Goal: Task Accomplishment & Management: Manage account settings

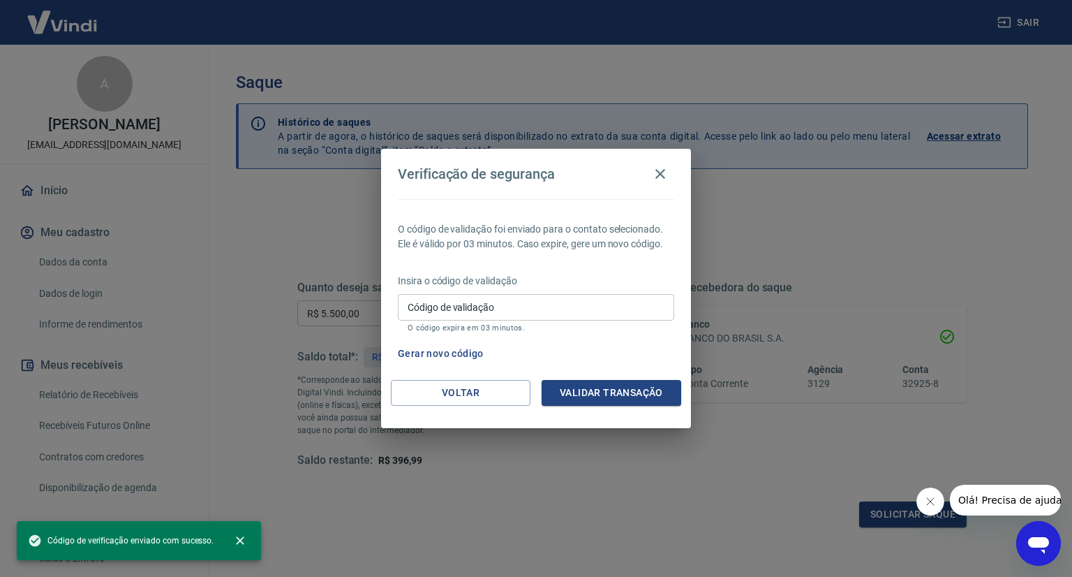
scroll to position [140, 0]
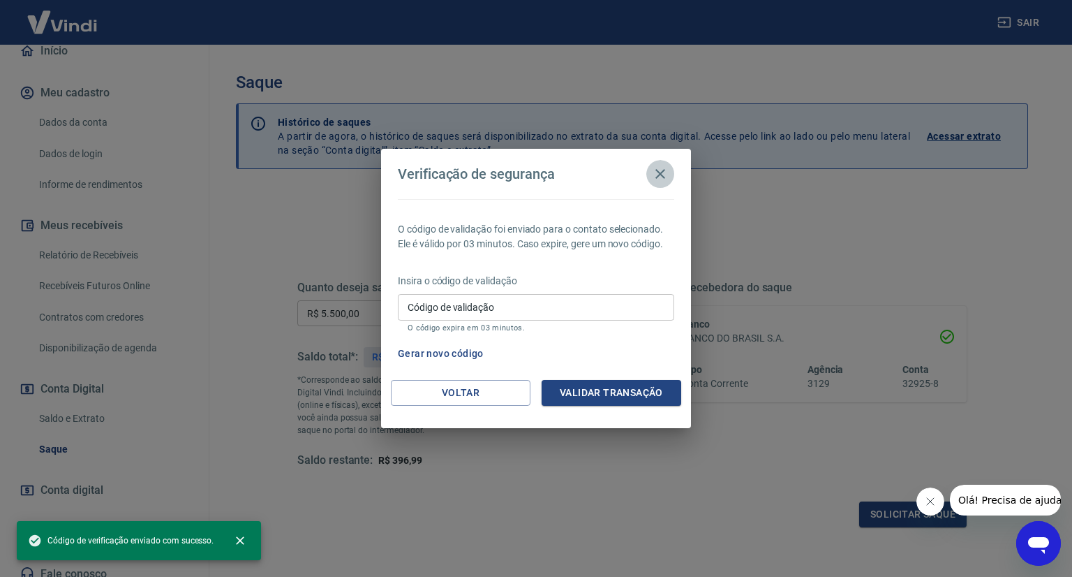
drag, startPoint x: 660, startPoint y: 175, endPoint x: 563, endPoint y: 165, distance: 97.5
click at [656, 175] on icon "button" at bounding box center [660, 173] width 17 height 17
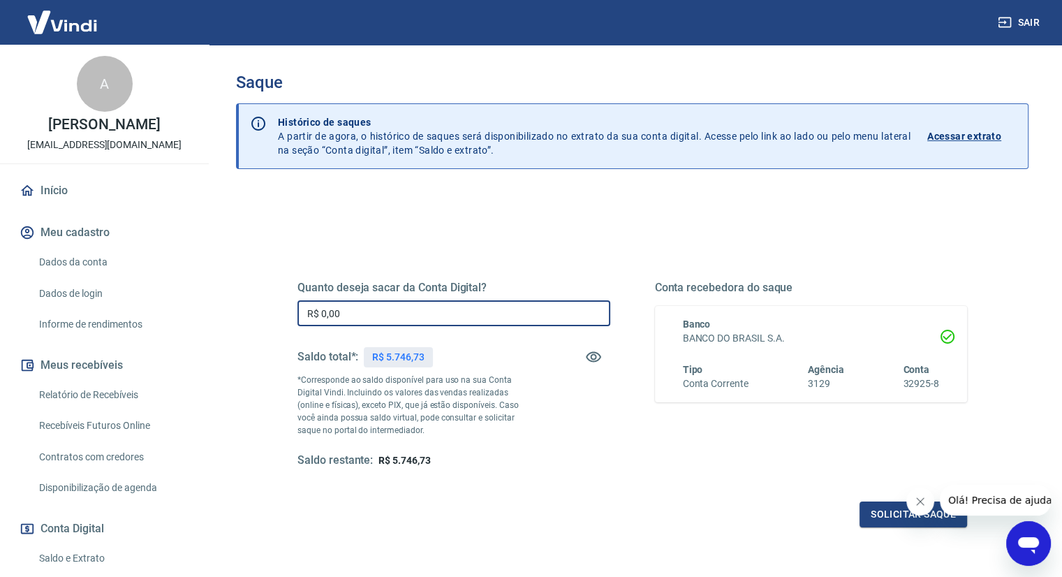
click at [441, 313] on input "R$ 0,00" at bounding box center [453, 313] width 313 height 26
type input "R$ 5.700,00"
click at [876, 516] on button "Solicitar saque" at bounding box center [913, 514] width 108 height 26
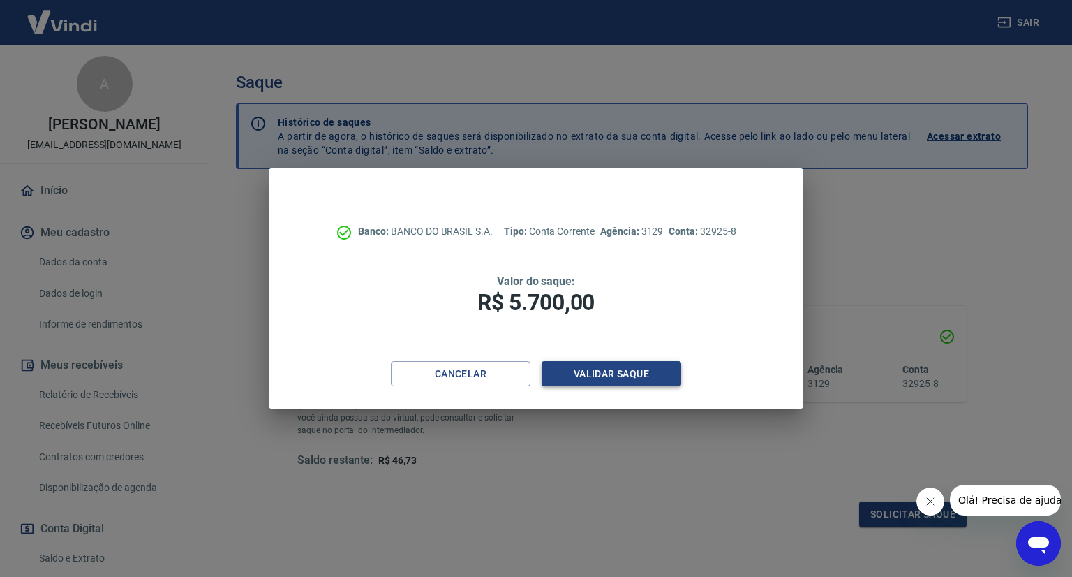
click at [626, 373] on button "Validar saque" at bounding box center [612, 374] width 140 height 26
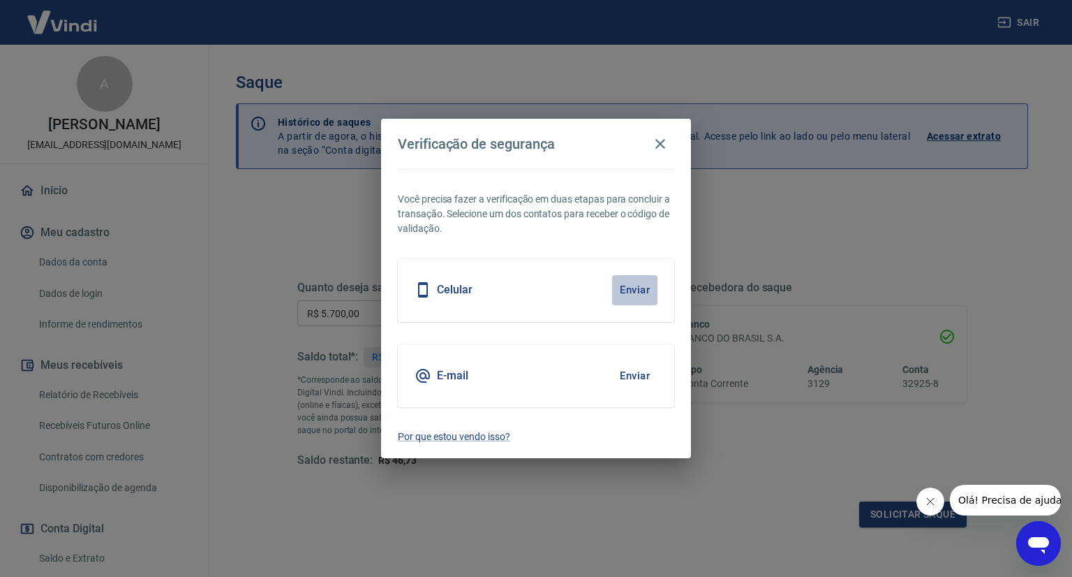
click at [633, 288] on button "Enviar" at bounding box center [634, 289] width 45 height 29
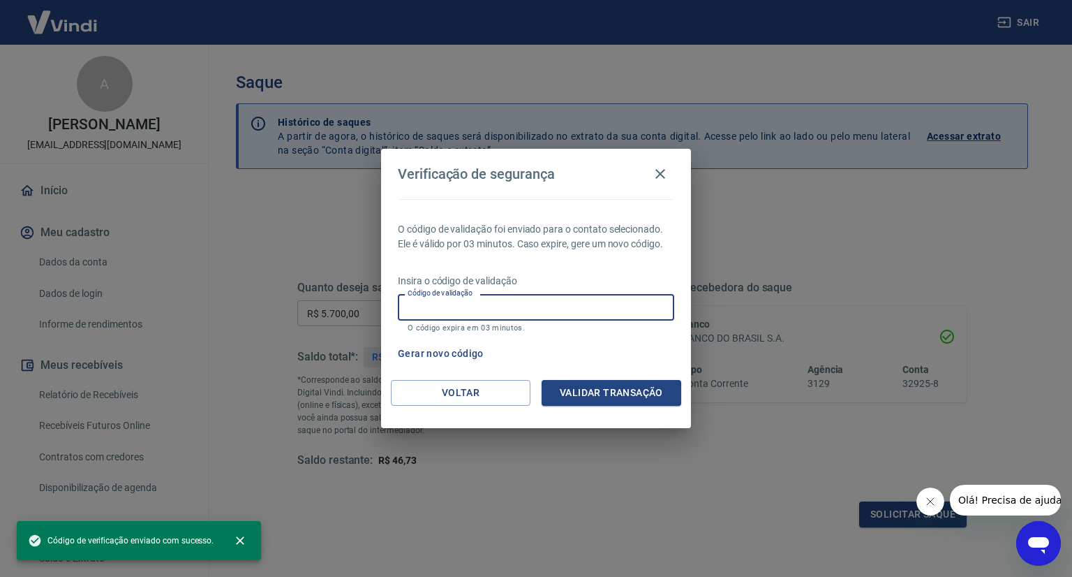
click at [471, 307] on input "Código de validação" at bounding box center [536, 307] width 276 height 26
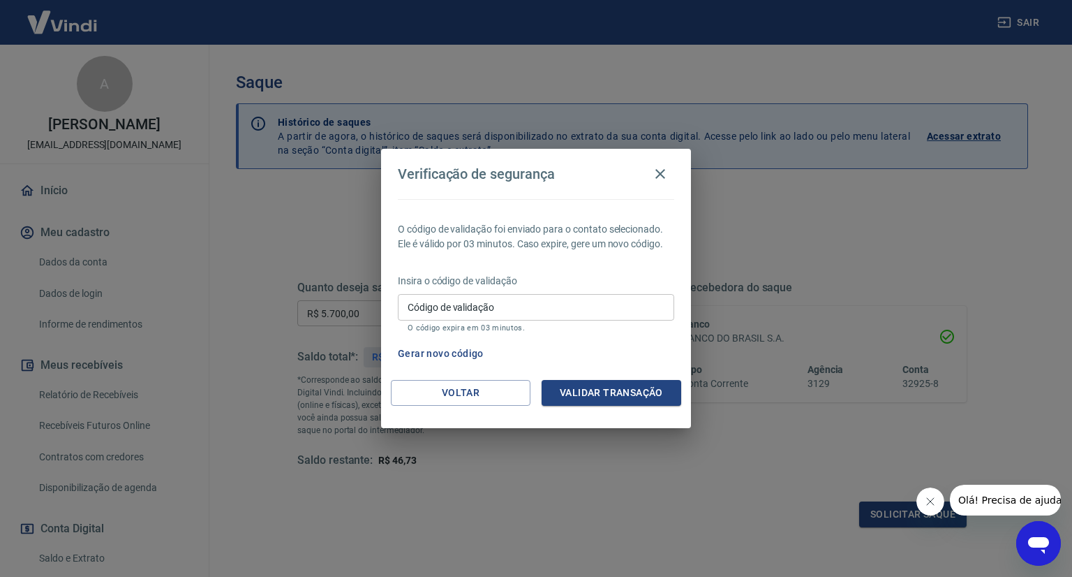
click at [637, 469] on div "Verificação de segurança O código de validação foi enviado para o contato selec…" at bounding box center [536, 288] width 1072 height 577
click at [302, 239] on div "Verificação de segurança O código de validação foi enviado para o contato selec…" at bounding box center [536, 288] width 1072 height 577
click at [700, 474] on div "Verificação de segurança O código de validação foi enviado para o contato selec…" at bounding box center [536, 288] width 1072 height 577
click at [475, 499] on div "Verificação de segurança O código de validação foi enviado para o contato selec…" at bounding box center [536, 288] width 1072 height 577
click at [965, 496] on span "Olá! Precisa de ajuda?" at bounding box center [1012, 499] width 109 height 11
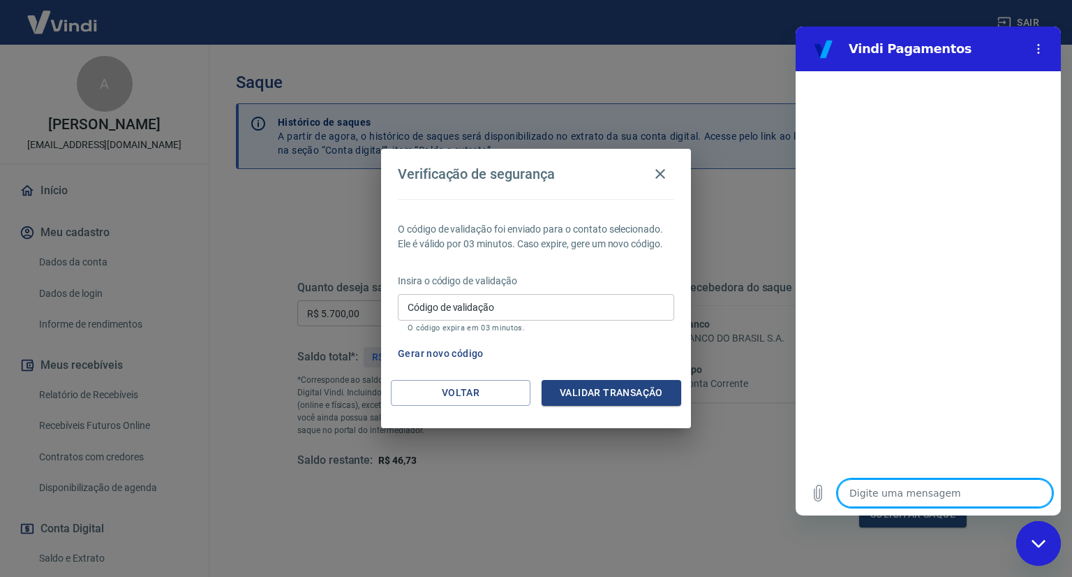
click at [933, 487] on textarea at bounding box center [945, 493] width 215 height 28
type textarea "O"
type textarea "x"
type textarea "OL"
type textarea "x"
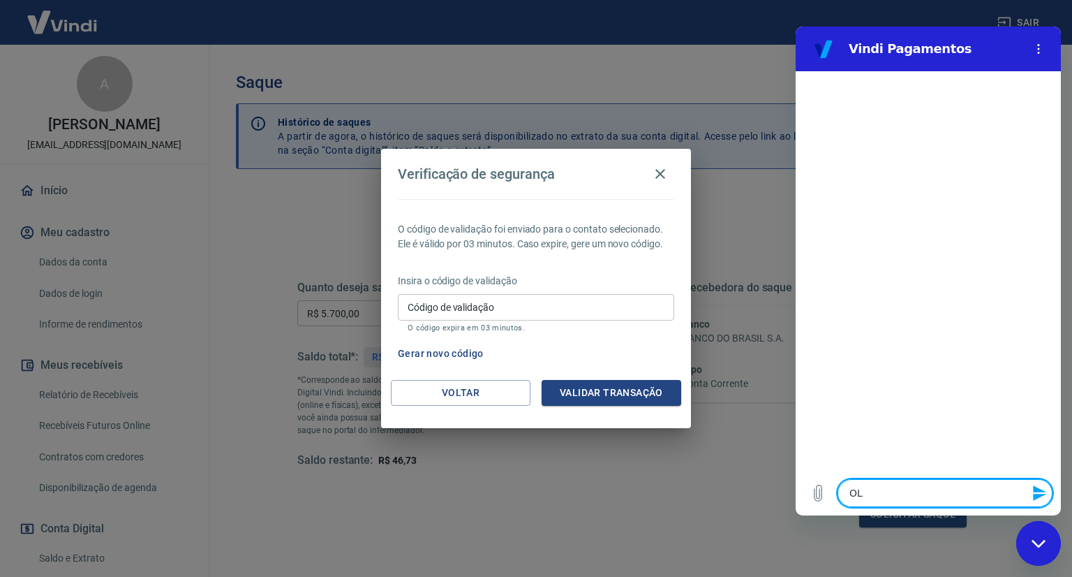
type textarea "OLA"
type textarea "x"
type textarea "OLA"
type textarea "x"
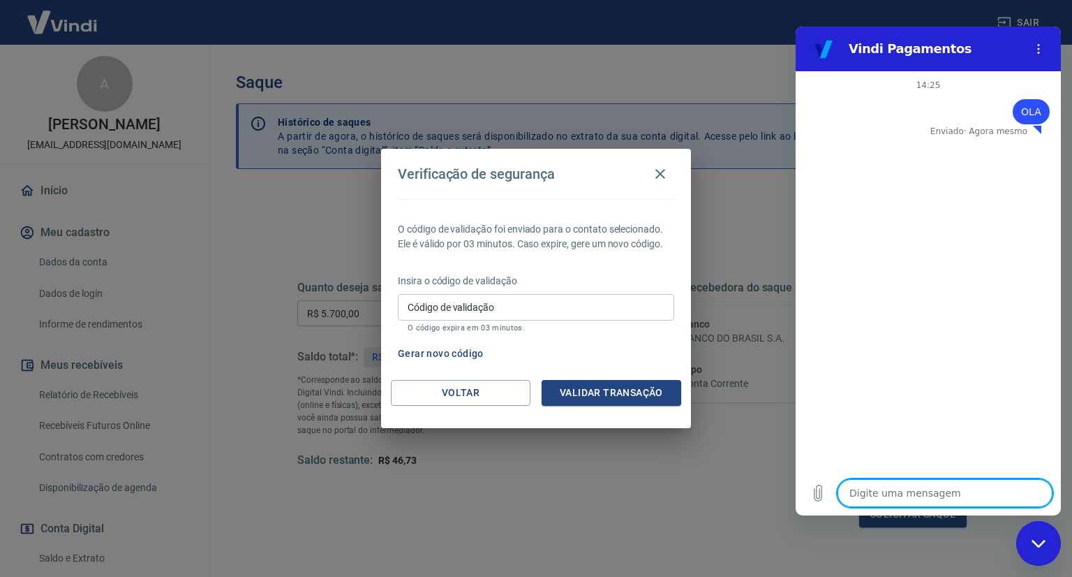
type textarea "N"
type textarea "x"
type textarea "NA"
type textarea "x"
type textarea "NAO"
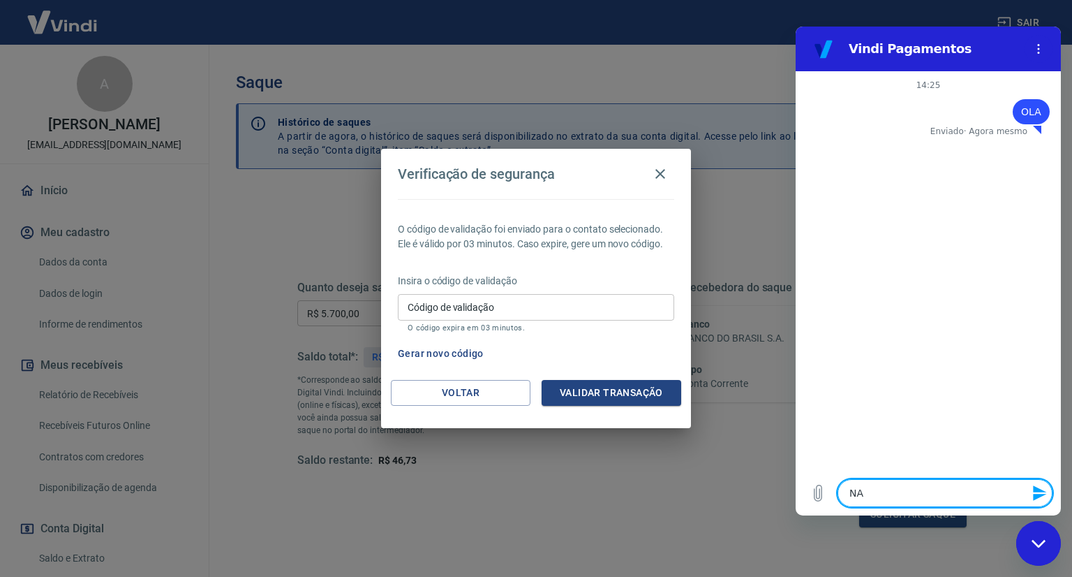
type textarea "x"
type textarea "NAO"
type textarea "x"
type textarea "NAO E"
type textarea "x"
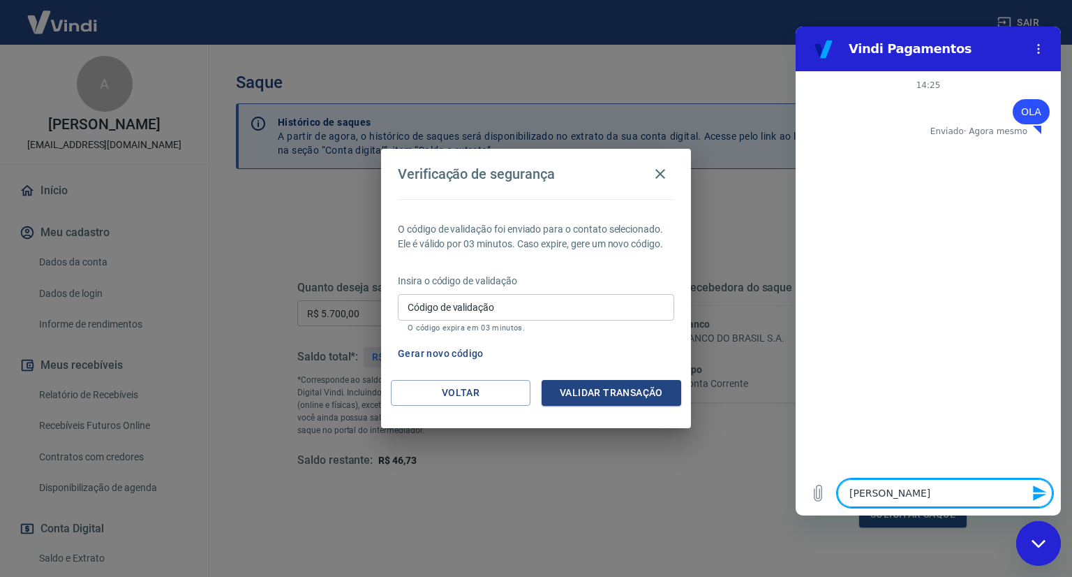
type textarea "NAO ES"
type textarea "x"
type textarea "NAO EST"
type textarea "x"
type textarea "NAO ESTA"
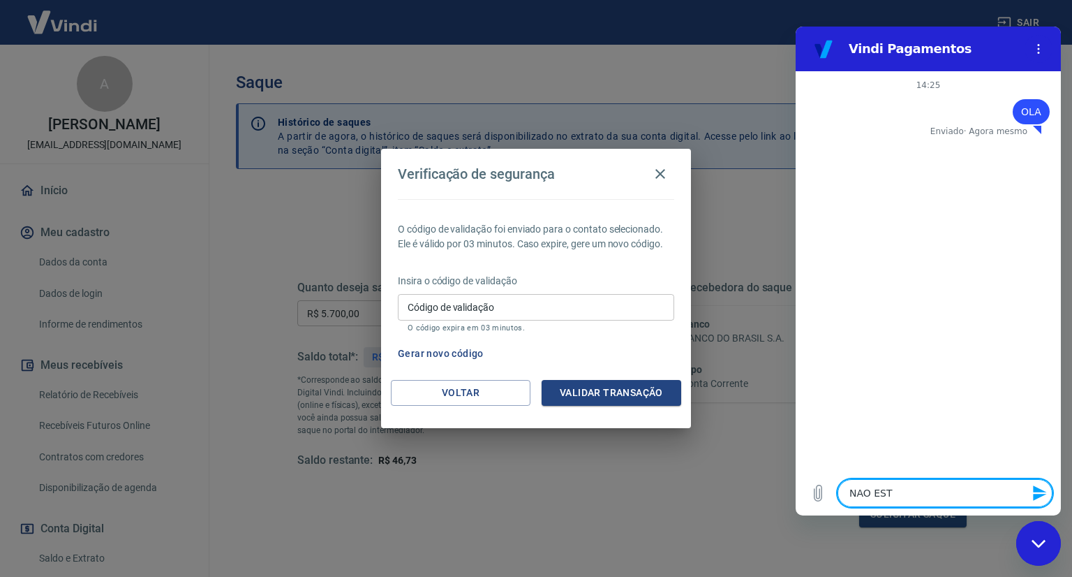
type textarea "x"
type textarea "NAO ESTA"
type textarea "x"
type textarea "NAO ESTA C"
type textarea "x"
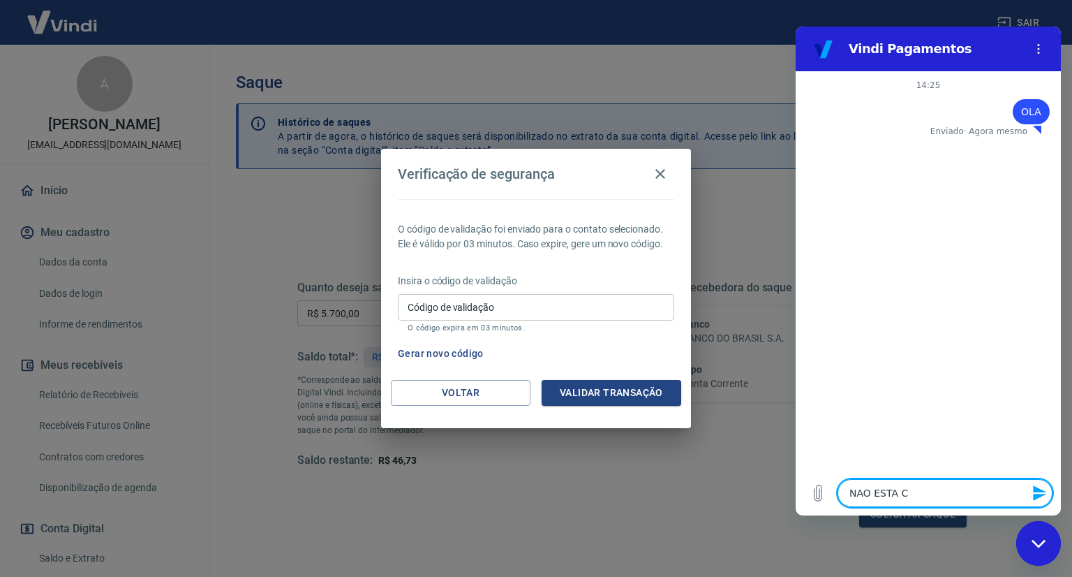
type textarea "NAO ESTA CH"
type textarea "x"
type textarea "NAO ESTA CHE"
type textarea "x"
type textarea "NAO ESTA CHEG"
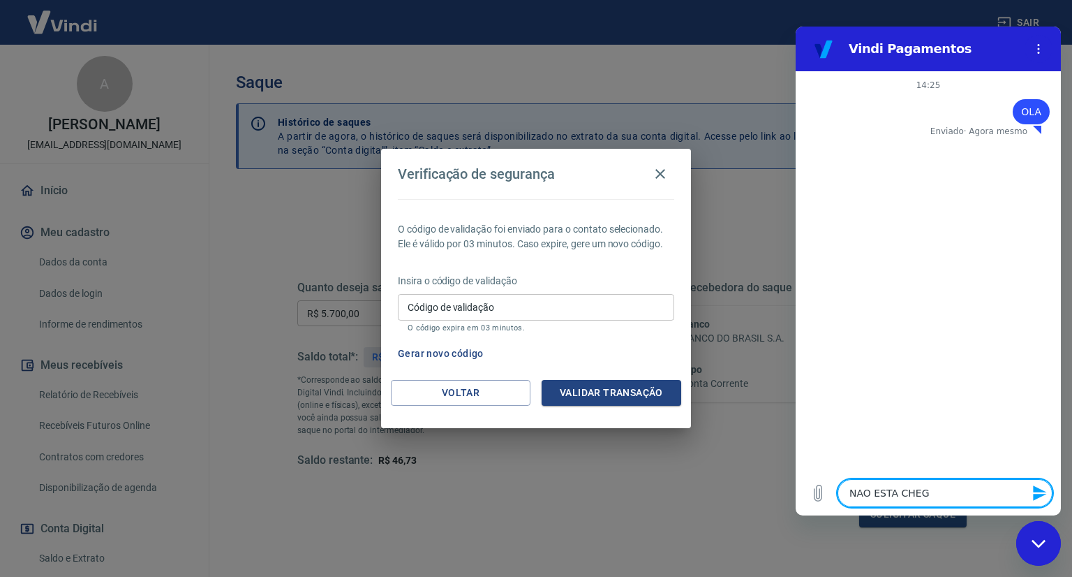
type textarea "x"
type textarea "NAO ESTA CHEGA"
type textarea "x"
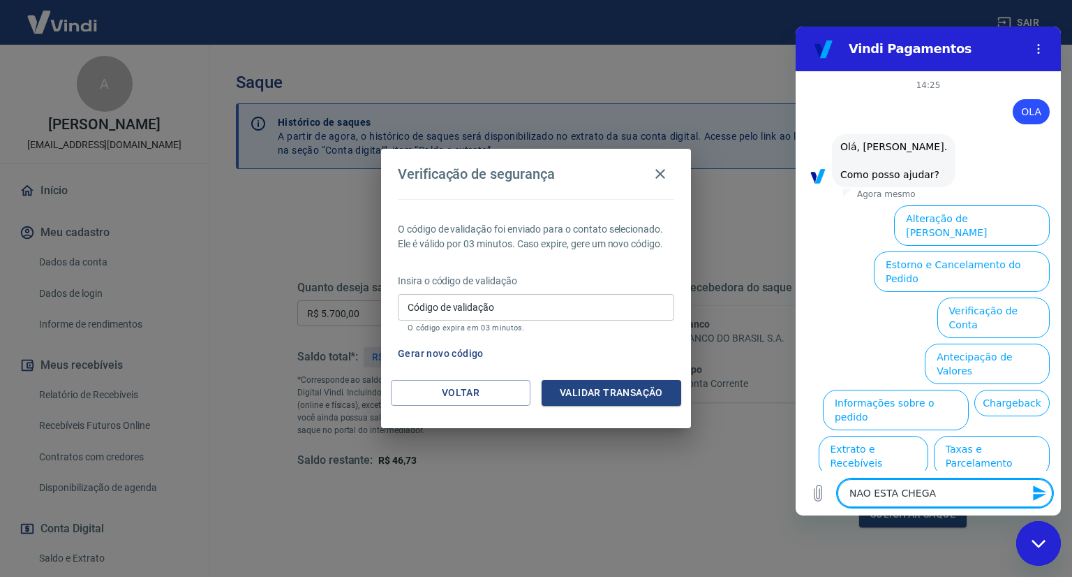
type textarea "NAO ESTA CHEGAN"
type textarea "x"
type textarea "NAO ESTA CHEGAND"
type textarea "x"
type textarea "NAO ESTA CHEGANDO"
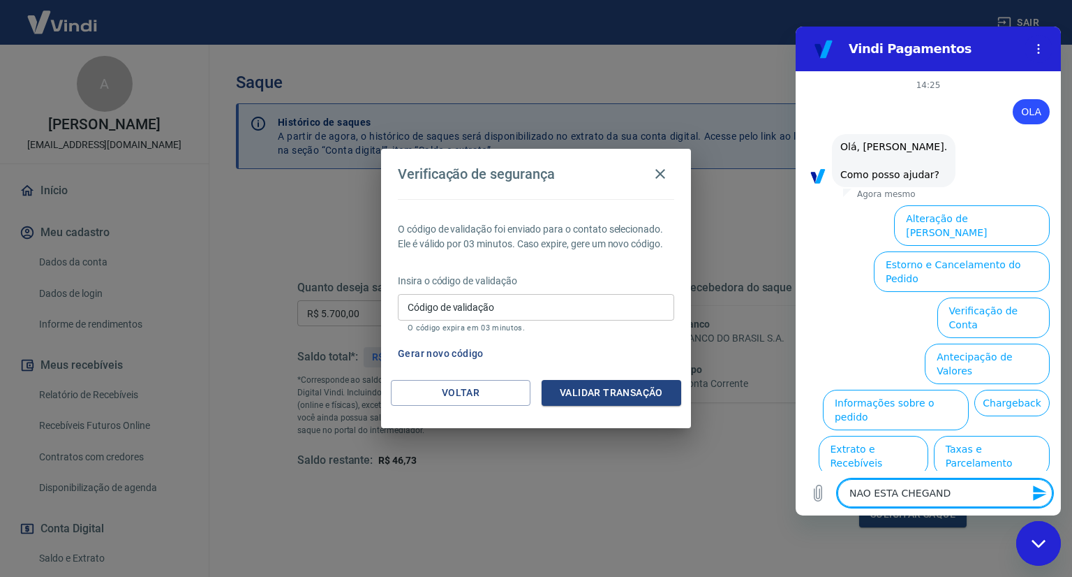
type textarea "x"
type textarea "NAO ESTA CHEGANDO"
type textarea "x"
type textarea "NAO ESTA CHEGANDO O"
type textarea "x"
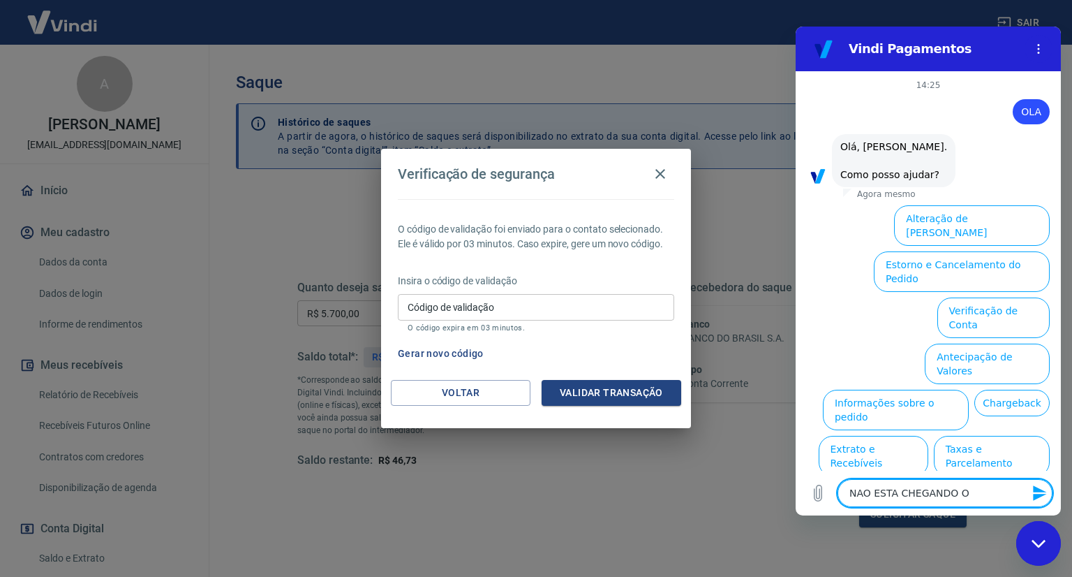
type textarea "NAO ESTA CHEGANDO O"
type textarea "x"
type textarea "NAO ESTA CHEGANDO O"
type textarea "x"
type textarea "NAO ESTA CHEGANDO"
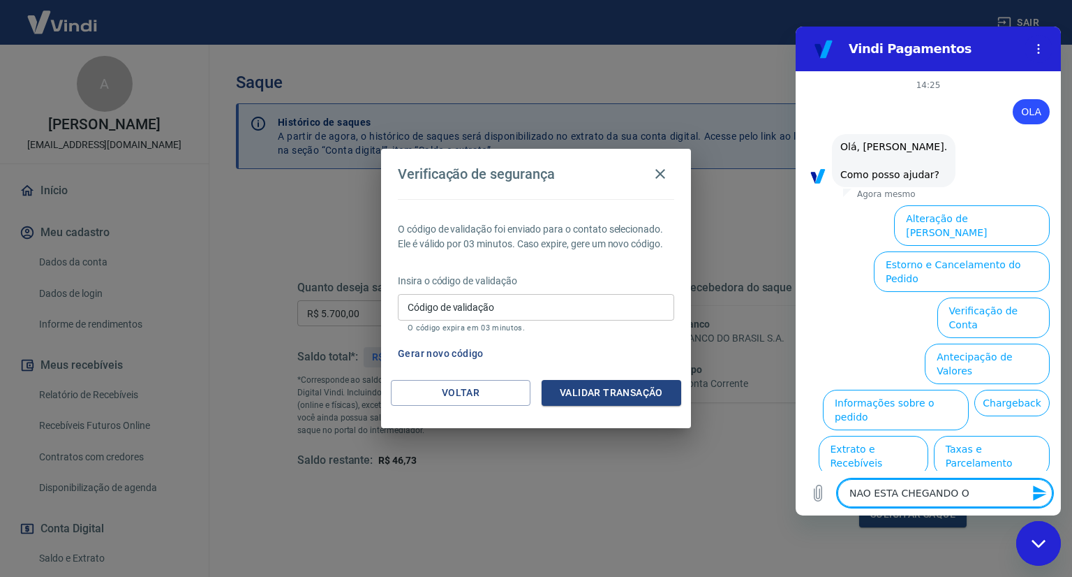
type textarea "x"
type textarea "NAO ESTA CHEGANDO"
type textarea "x"
type textarea "NAO ESTA CHEGAND"
type textarea "x"
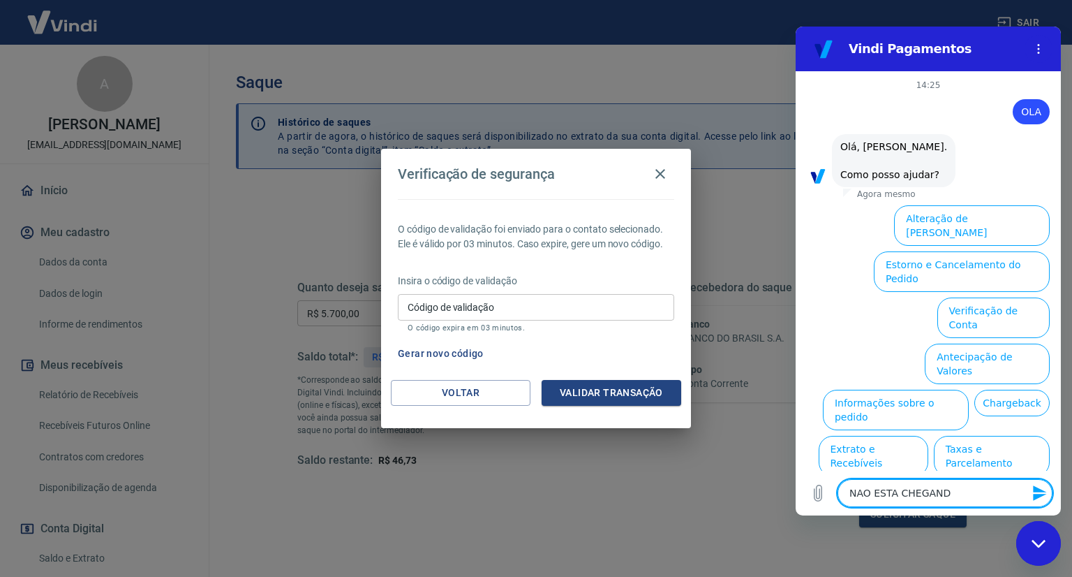
type textarea "NAO ESTA CHEGAN"
type textarea "x"
type textarea "NAO ESTA CHEGA"
type textarea "x"
type textarea "NAO ESTA CHEG"
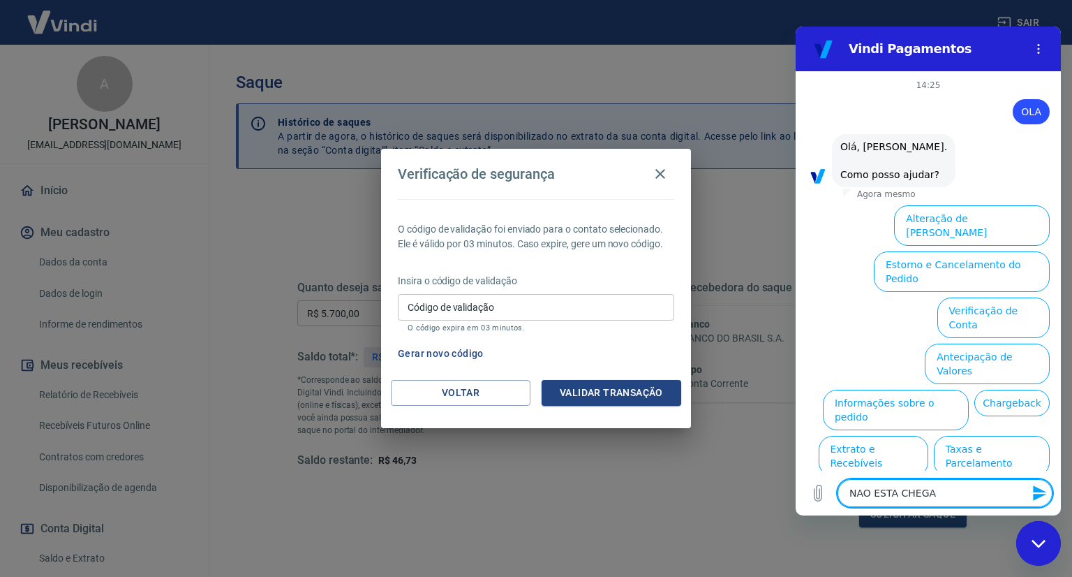
type textarea "x"
type textarea "NAO ESTA CHE"
type textarea "x"
type textarea "NAO ESTA CH"
type textarea "x"
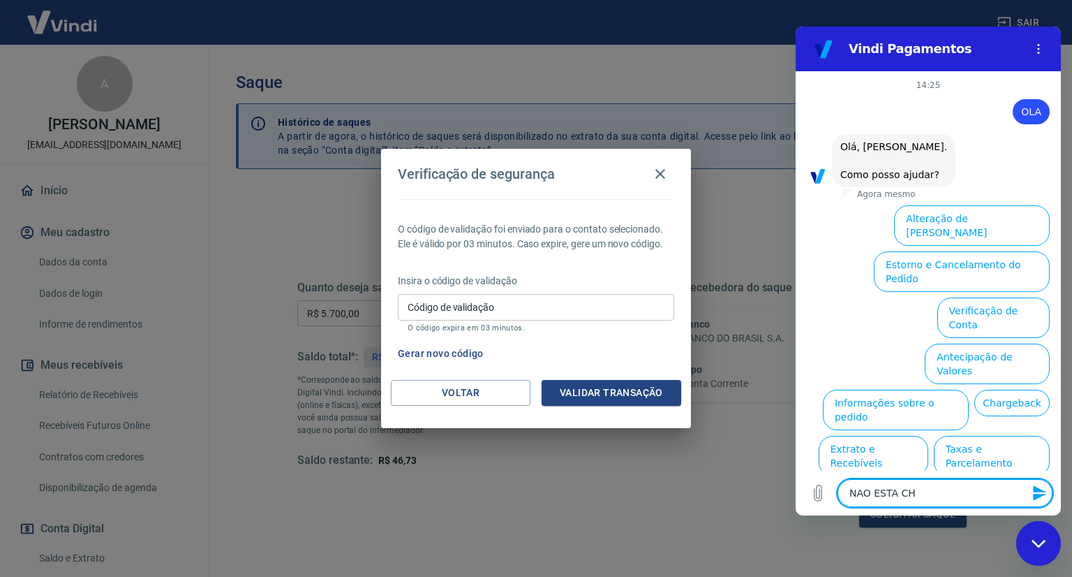
type textarea "NAO ESTA C"
type textarea "x"
type textarea "NAO ESTA"
type textarea "x"
type textarea "NAO ESTA"
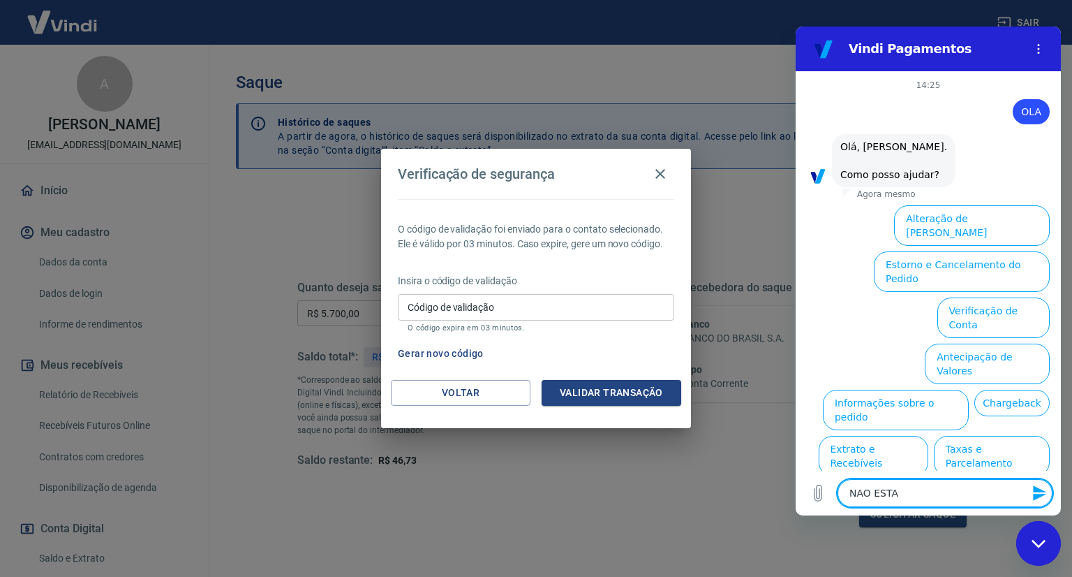
type textarea "x"
type textarea "NAO EST"
type textarea "x"
type textarea "NAO ES"
type textarea "x"
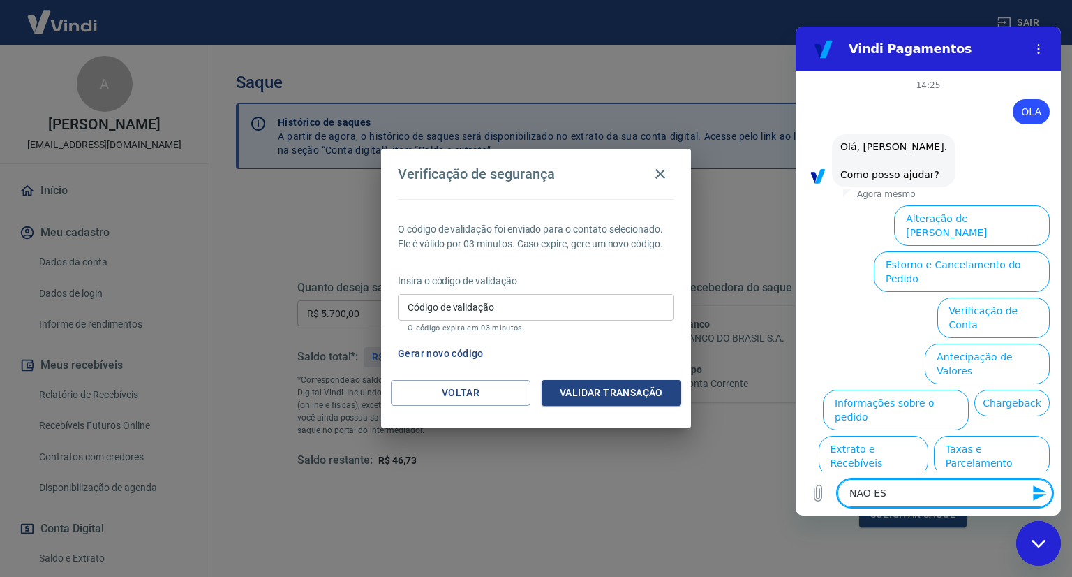
type textarea "NAO E"
type textarea "x"
type textarea "NAO"
type textarea "x"
type textarea "NAO"
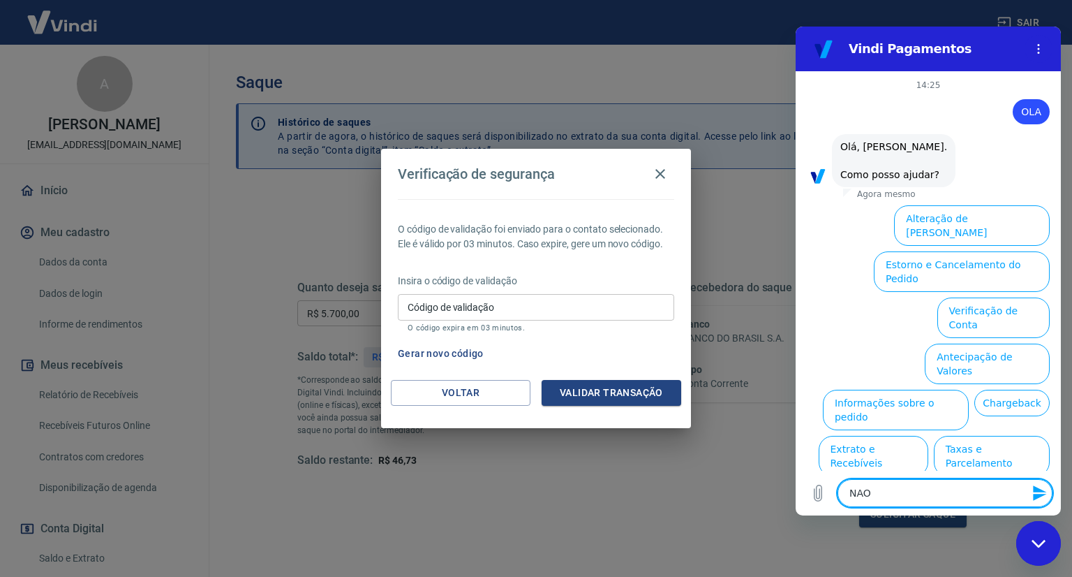
type textarea "x"
type textarea "NA"
type textarea "x"
type textarea "N"
type textarea "x"
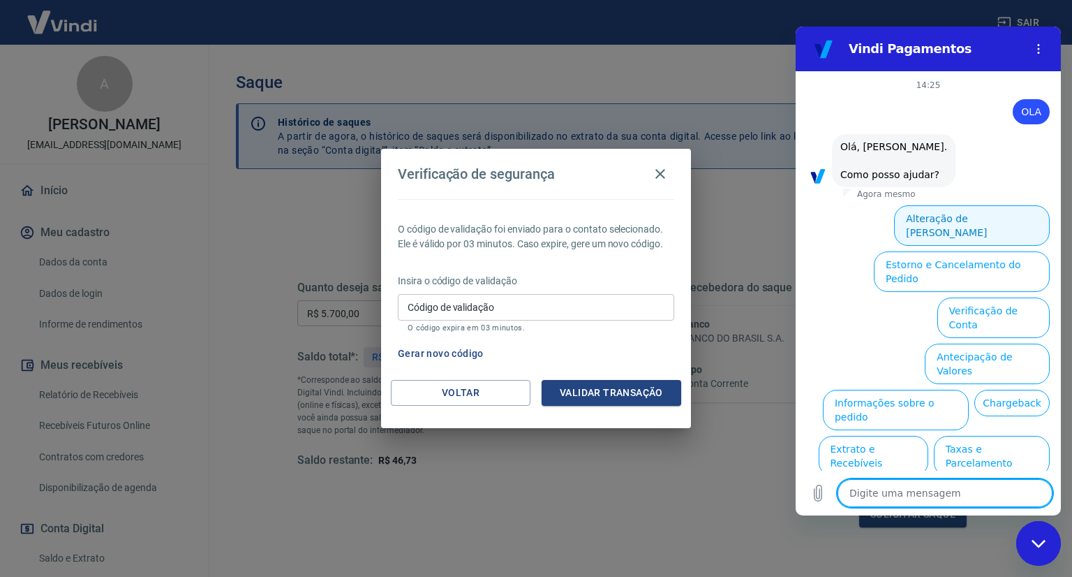
click at [956, 220] on button "Alteração de Dados Cadastrais" at bounding box center [972, 225] width 156 height 40
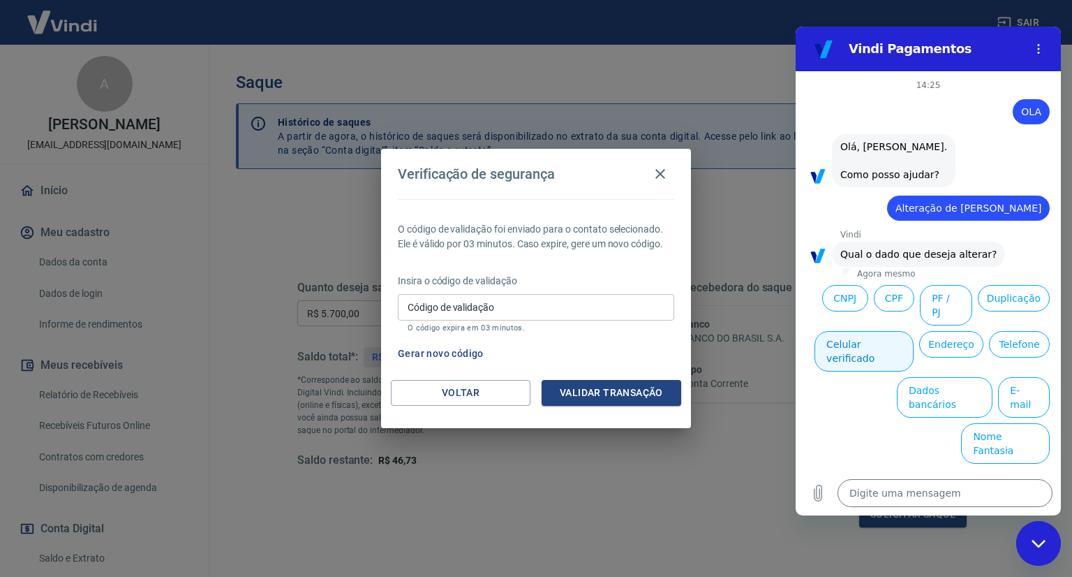
click at [882, 333] on button "Celular verificado" at bounding box center [864, 351] width 99 height 40
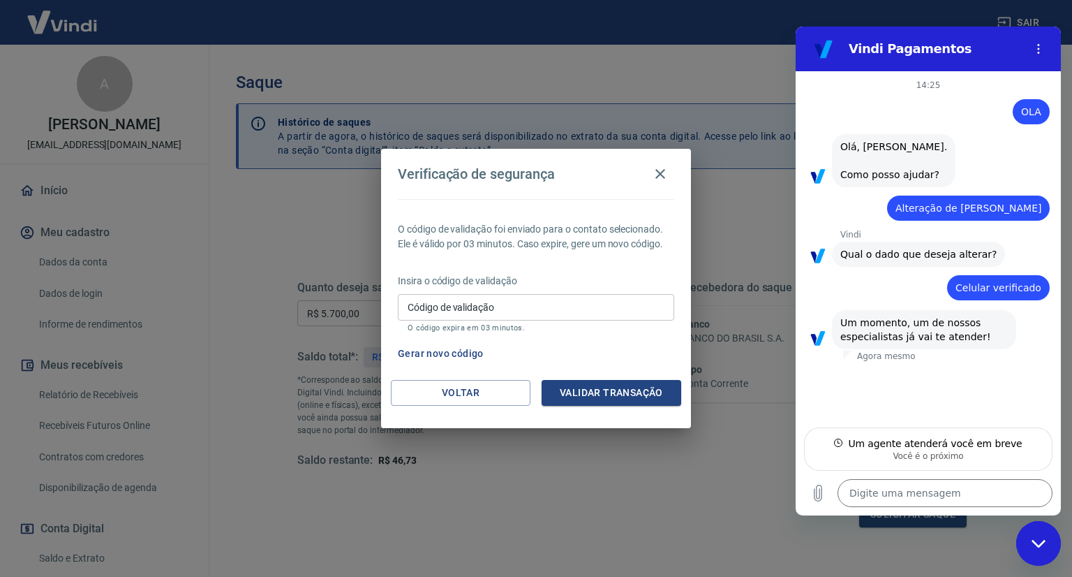
type textarea "x"
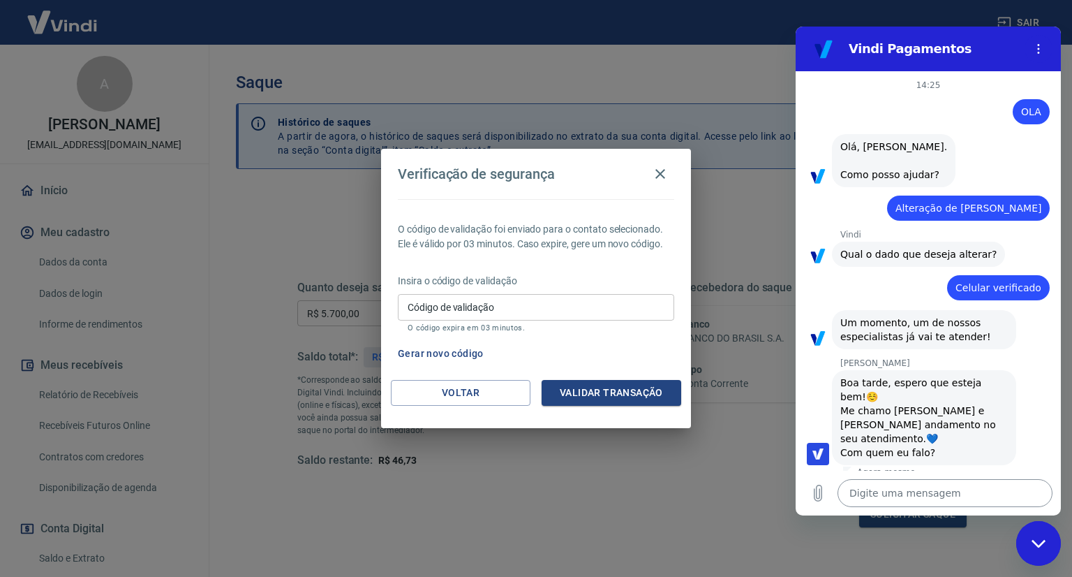
click at [905, 491] on textarea at bounding box center [945, 493] width 215 height 28
type textarea "O"
type textarea "x"
type textarea "OL"
type textarea "x"
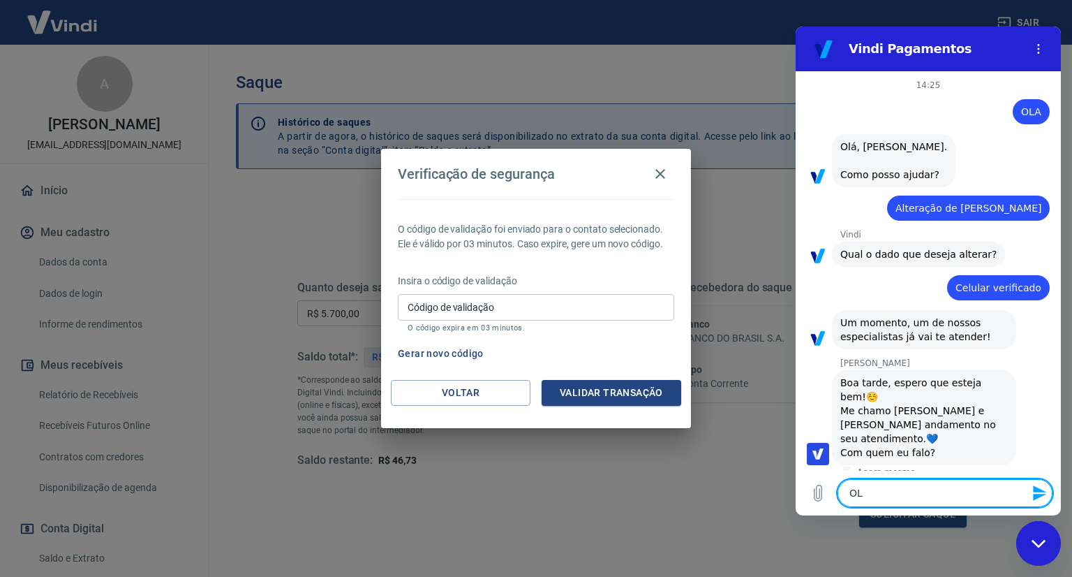
type textarea "OLA"
type textarea "x"
type textarea "OLA"
type textarea "x"
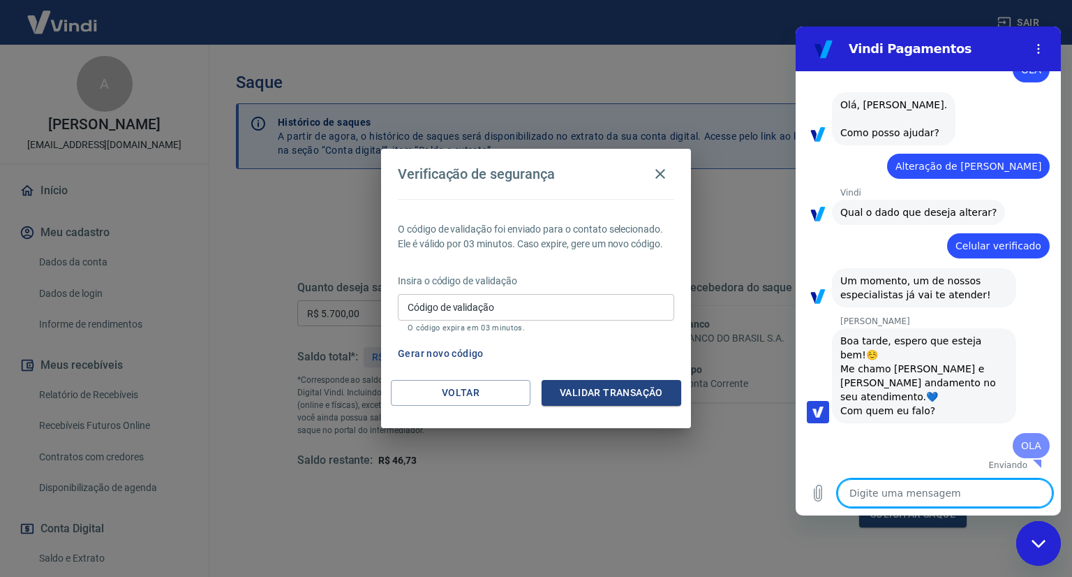
type textarea "x"
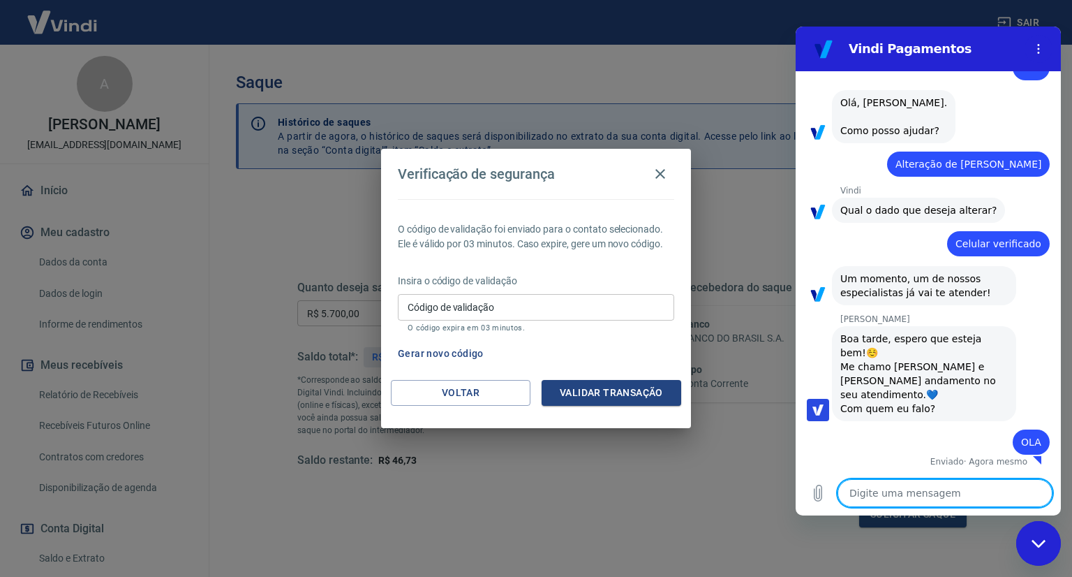
click at [899, 498] on textarea at bounding box center [945, 493] width 215 height 28
type textarea "a"
type textarea "x"
type textarea "A"
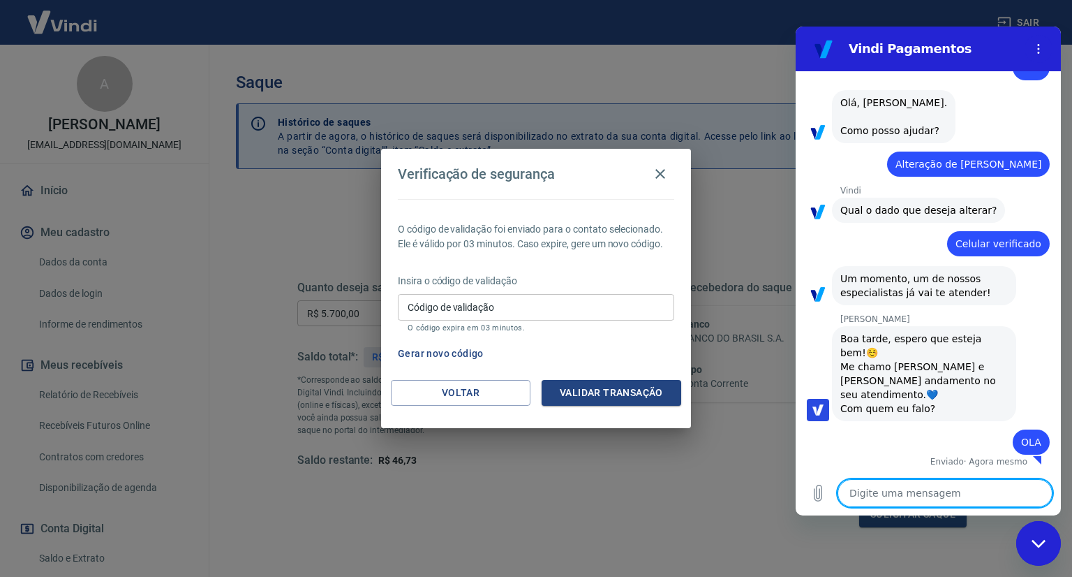
type textarea "x"
type textarea "AR"
type textarea "x"
type textarea "ARY"
type textarea "x"
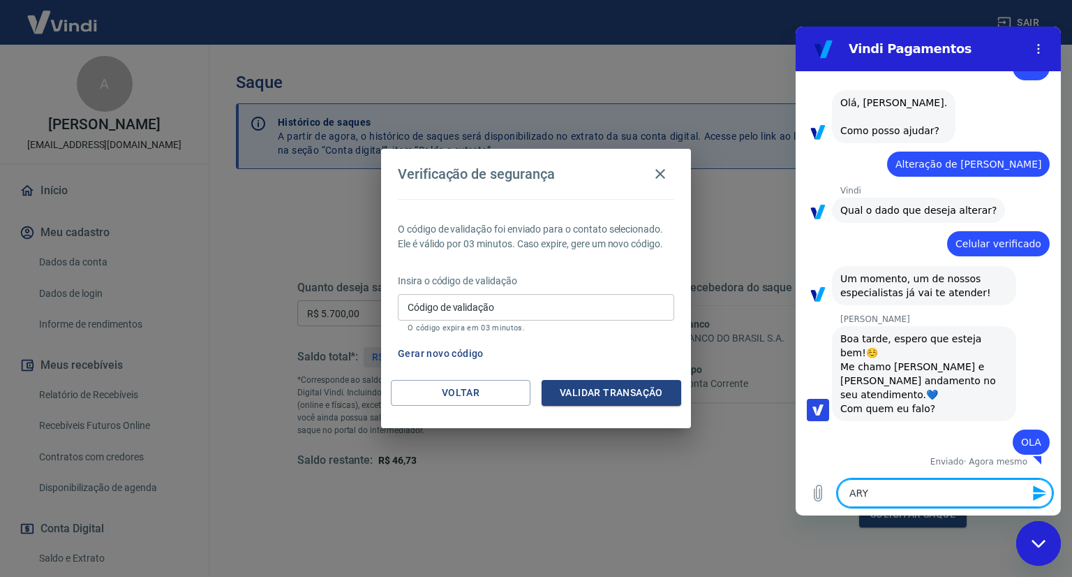
type textarea "ARYA"
type textarea "x"
type textarea "ARYAN"
type textarea "x"
type textarea "ARYANN"
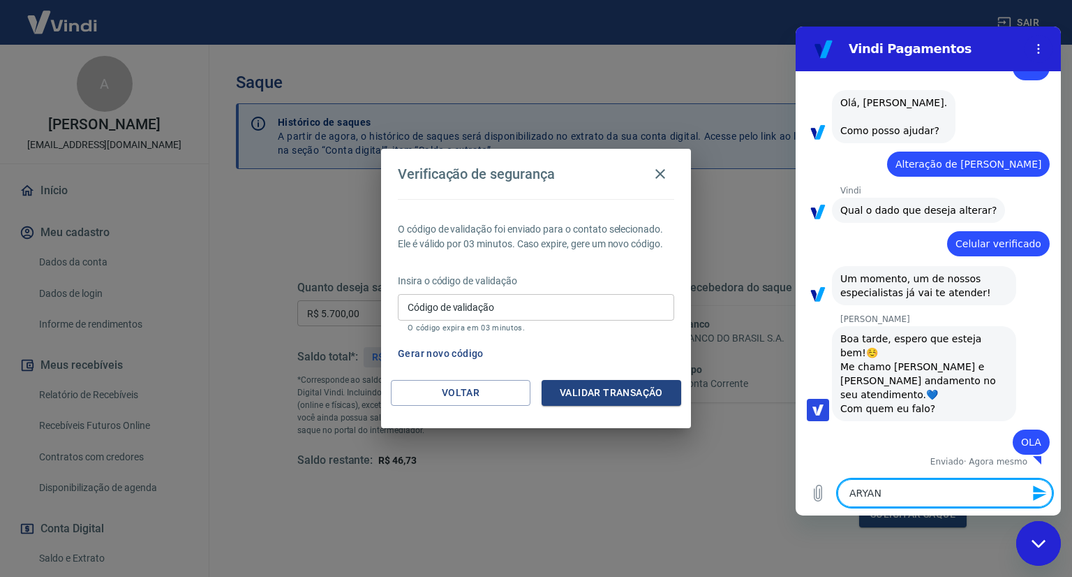
type textarea "x"
type textarea "ARYANNE"
type textarea "x"
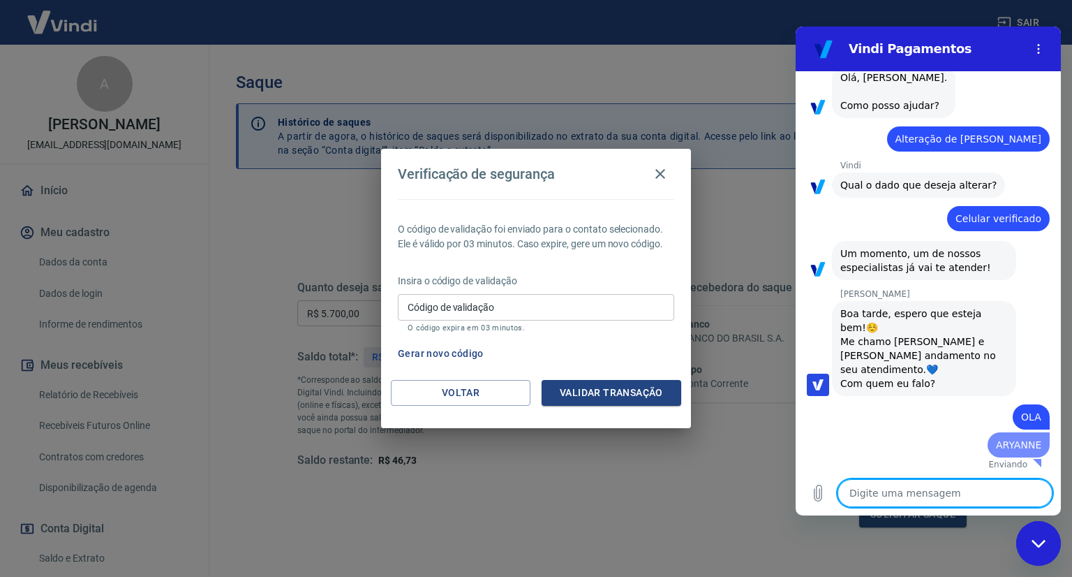
type textarea "x"
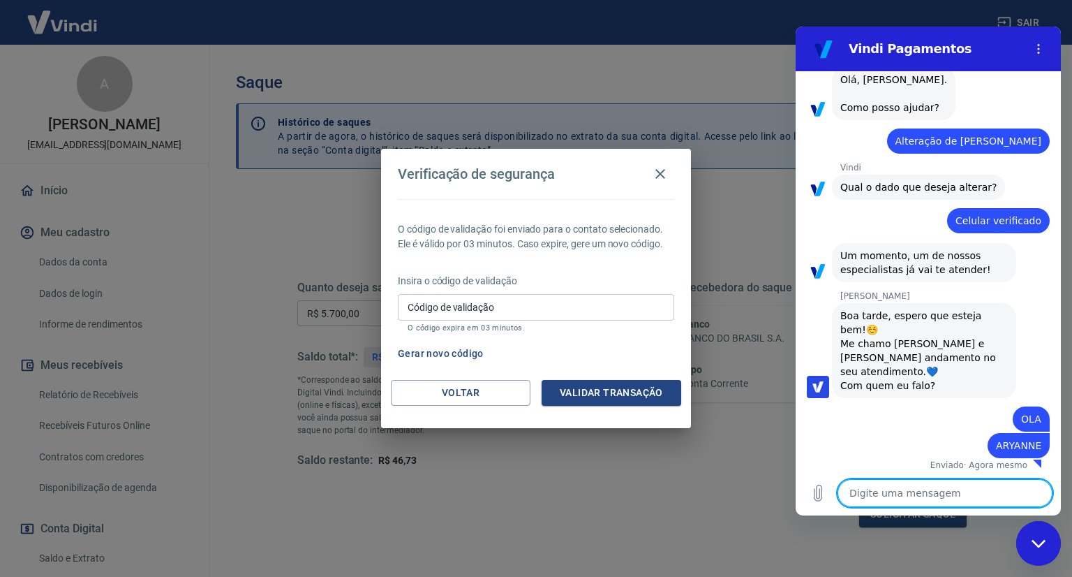
scroll to position [70, 0]
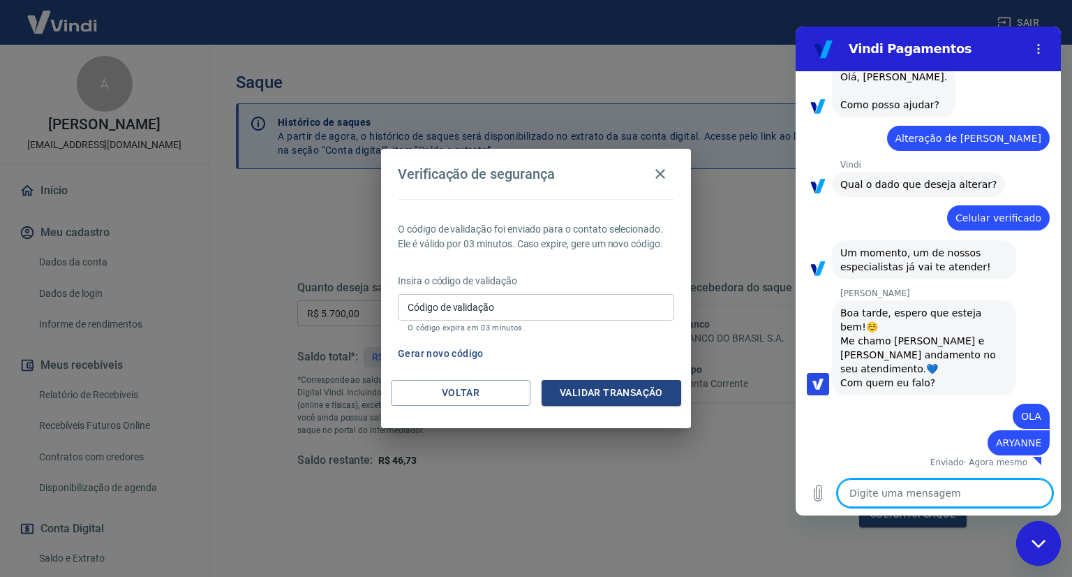
click at [930, 496] on textarea at bounding box center [945, 493] width 215 height 28
type textarea "P"
type textarea "x"
type textarea "PR"
type textarea "x"
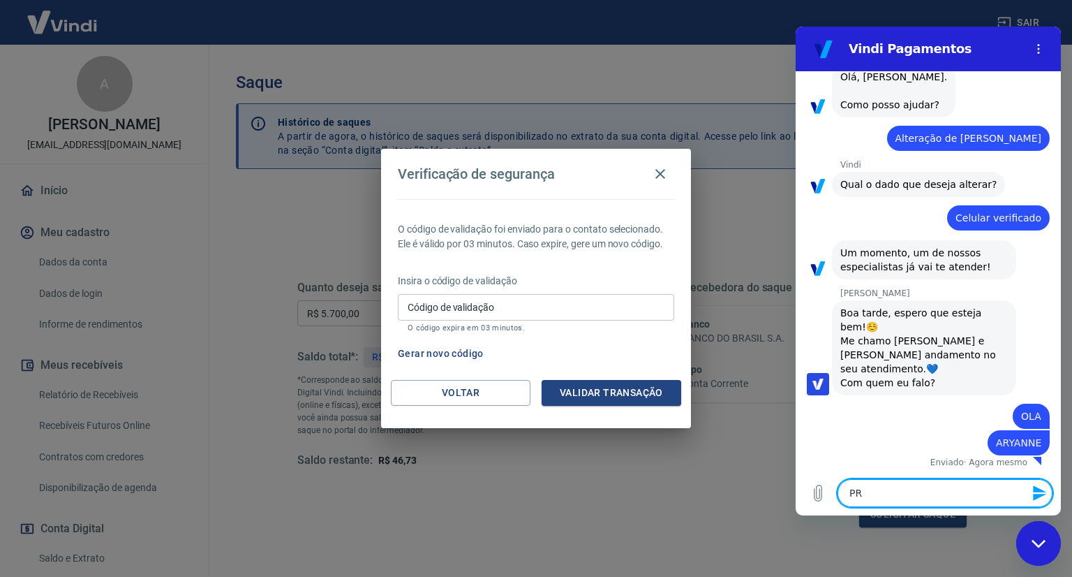
type textarea "PRE"
type textarea "x"
type textarea "PREC"
type textarea "x"
type textarea "PRECI"
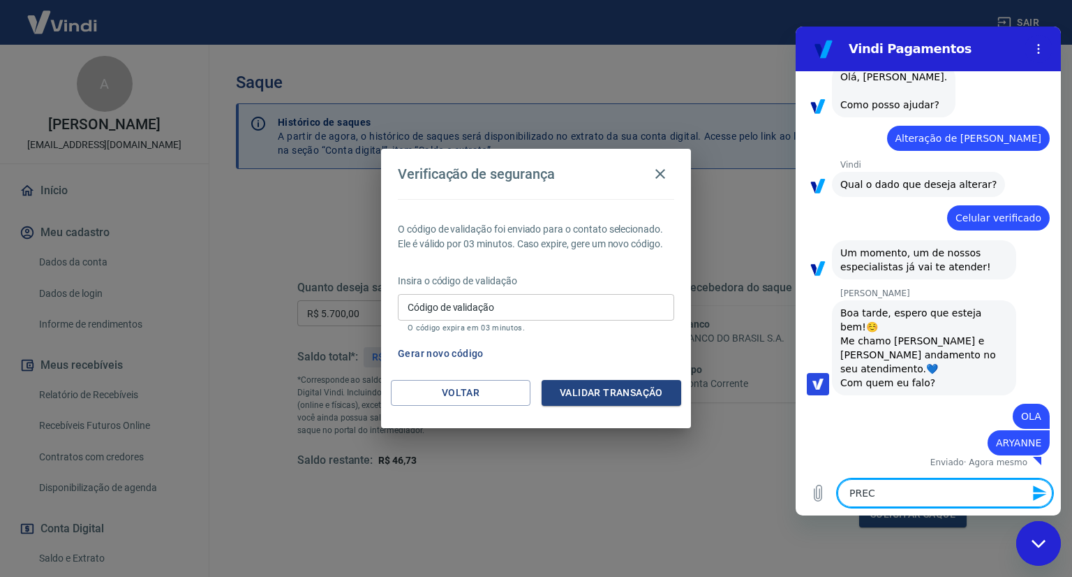
type textarea "x"
type textarea "PRECIS"
type textarea "x"
type textarea "PRECISO"
type textarea "x"
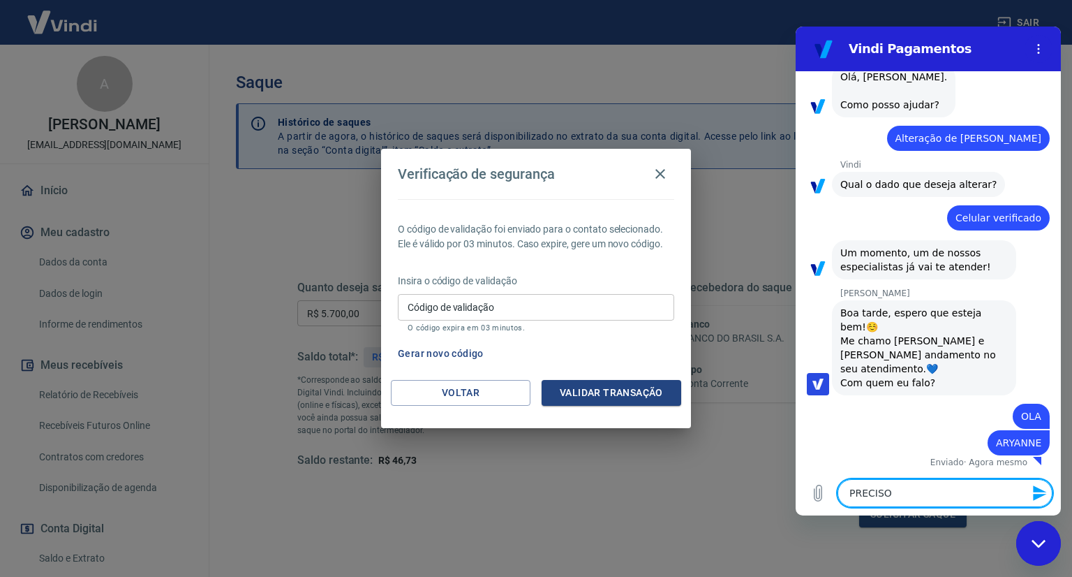
type textarea "PRECISO"
type textarea "x"
type textarea "PRECISO M"
type textarea "x"
type textarea "PRECISO MU"
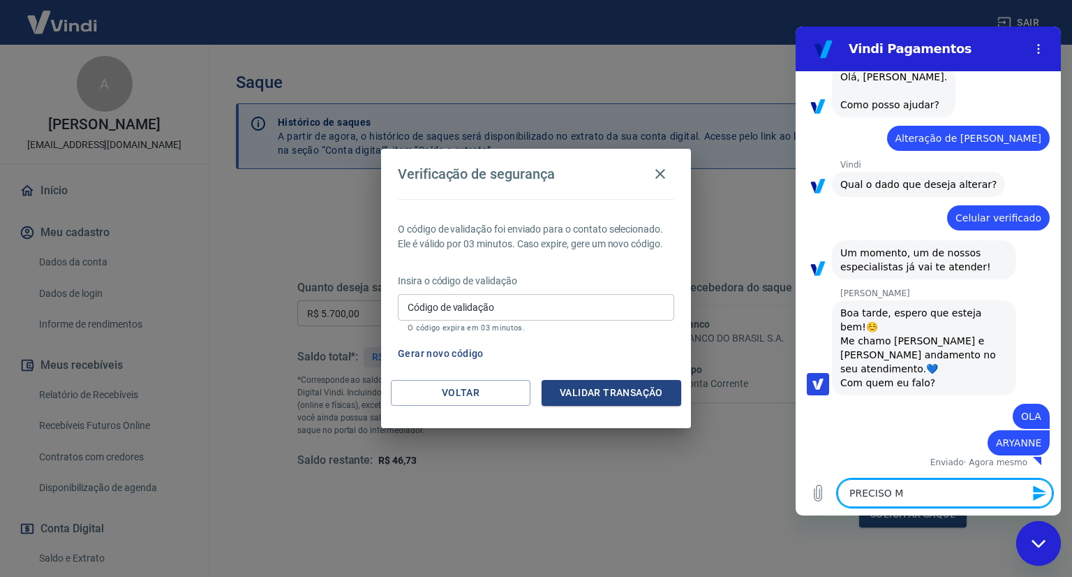
type textarea "x"
type textarea "PRECISO MUD"
type textarea "x"
type textarea "PRECISO MUDA"
type textarea "x"
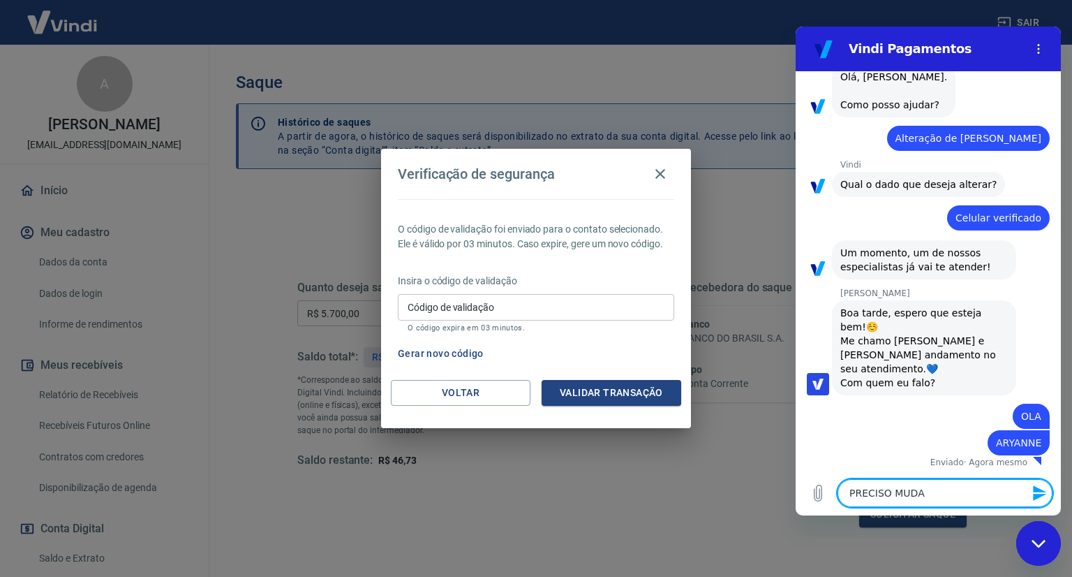
type textarea "PRECISO MUDAR"
type textarea "x"
type textarea "PRECISO MUDAR"
type textarea "x"
type textarea "PRECISO MUDAR O"
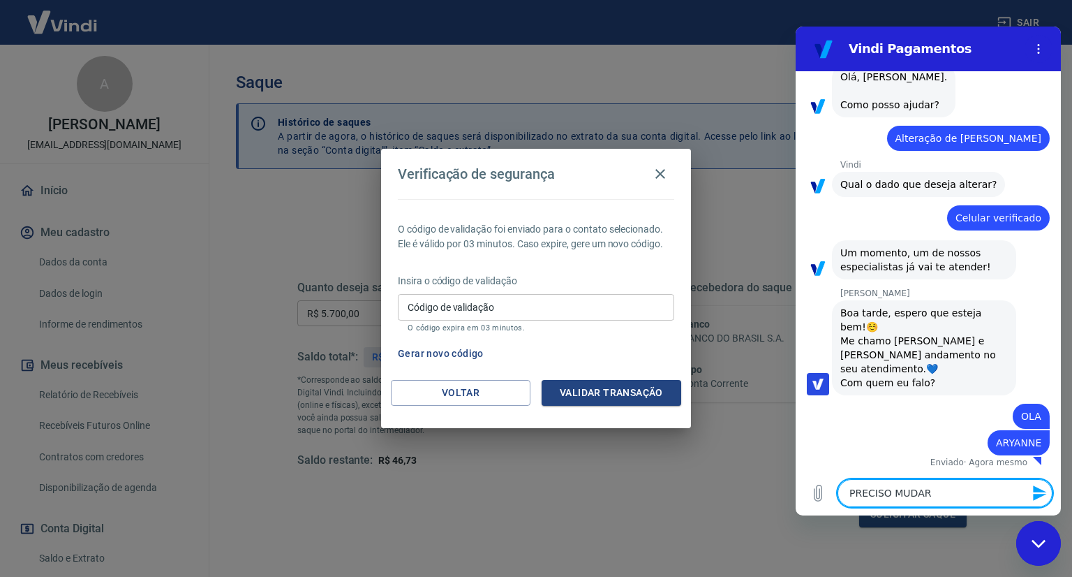
type textarea "x"
type textarea "PRECISO MUDAR O"
type textarea "x"
type textarea "PRECISO MUDAR O C"
type textarea "x"
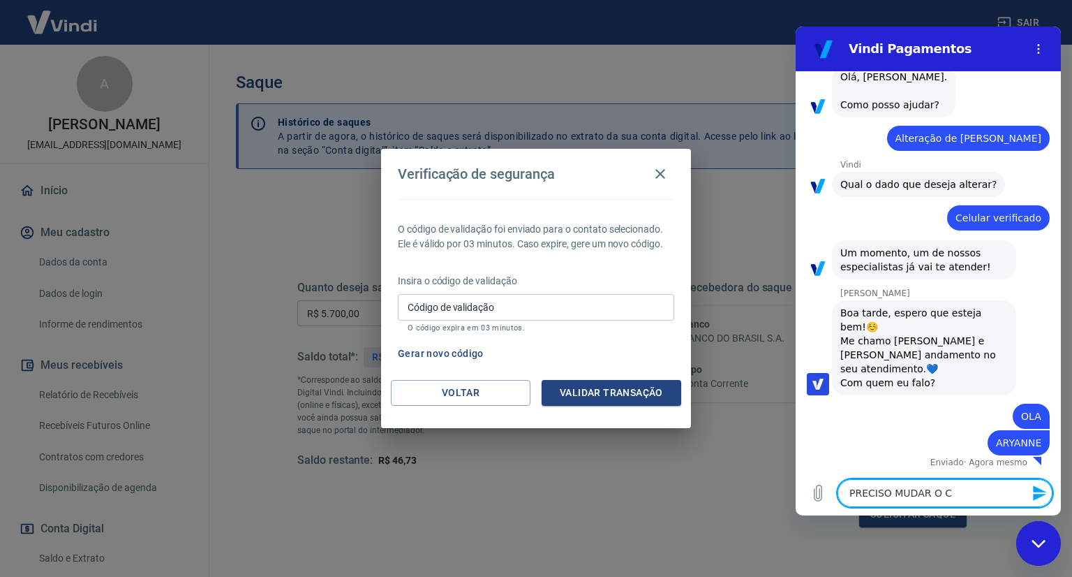
type textarea "PRECISO MUDAR O CE"
type textarea "x"
type textarea "PRECISO MUDAR O CEL"
type textarea "x"
type textarea "PRECISO MUDAR O CELU"
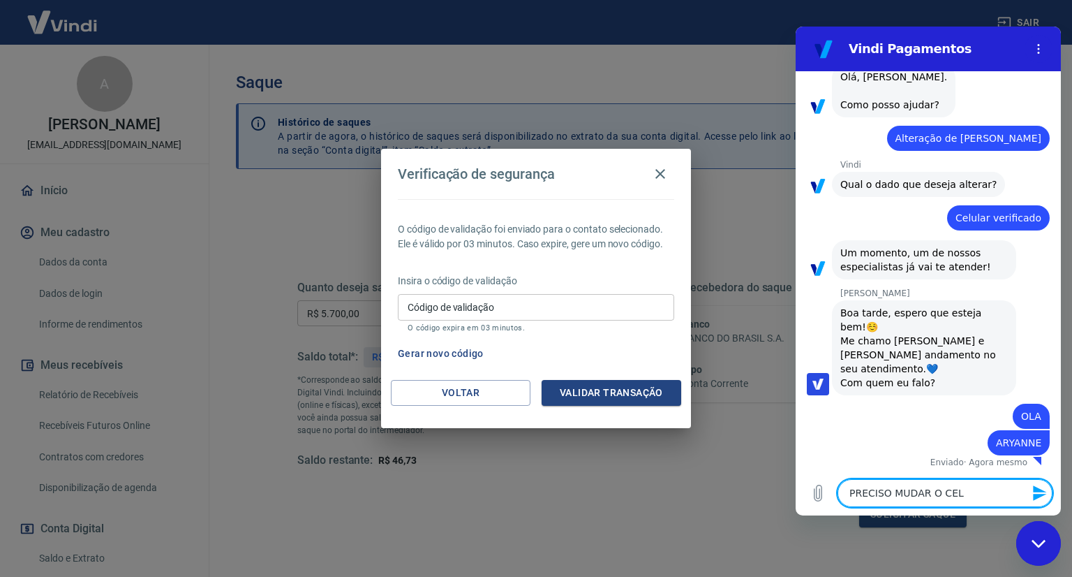
type textarea "x"
type textarea "PRECISO MUDAR O CELUL"
type textarea "x"
type textarea "PRECISO MUDAR O CELULA"
type textarea "x"
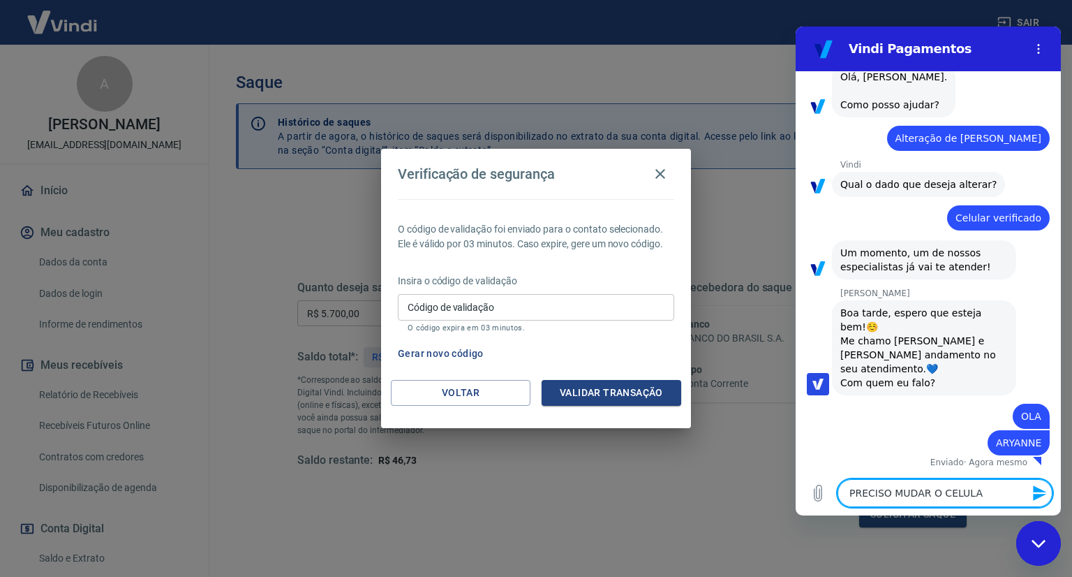
type textarea "PRECISO MUDAR O CELULAR"
type textarea "x"
type textarea "PRECISO MUDAR O CELULAR"
type textarea "x"
type textarea "PRECISO MUDAR O CELULAR D"
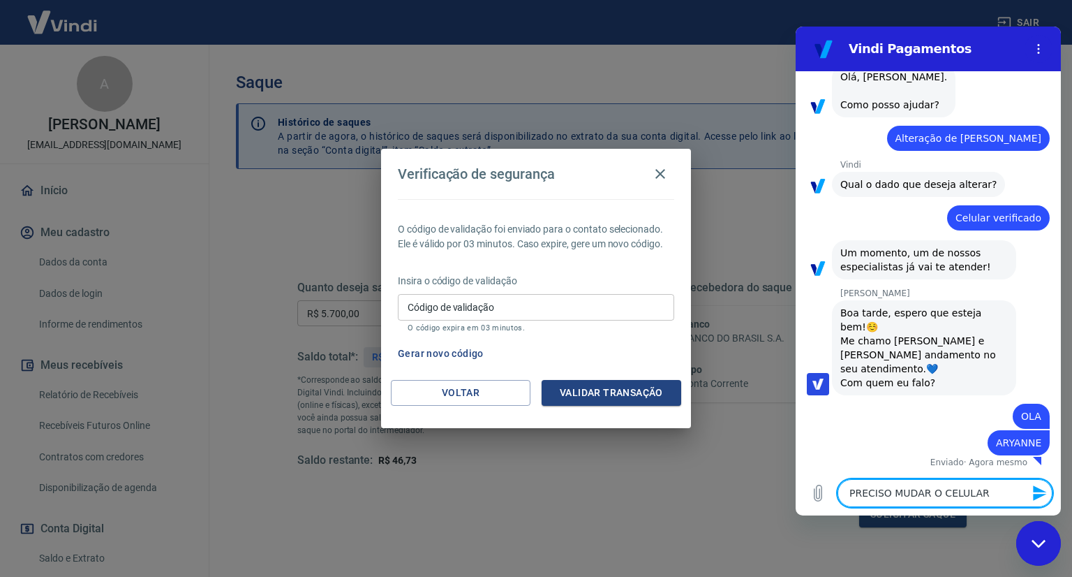
type textarea "x"
type textarea "PRECISO MUDAR O CELULAR DA"
type textarea "x"
type textarea "PRECISO MUDAR O CELULAR DA"
type textarea "x"
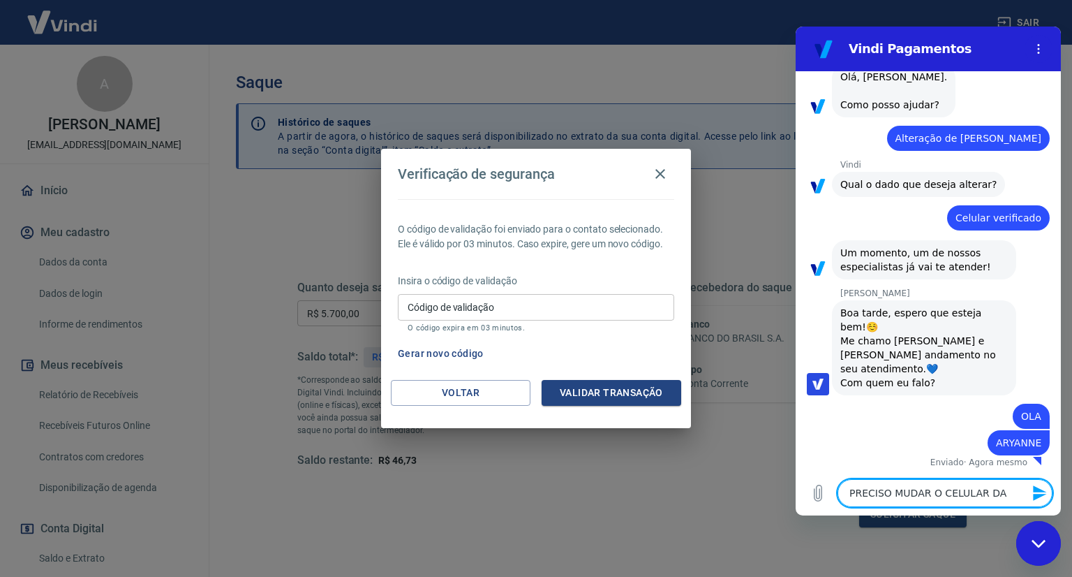
type textarea "PRECISO MUDAR O CELULAR DA S"
type textarea "x"
type textarea "PRECISO MUDAR O CELULAR DA SE"
type textarea "x"
type textarea "PRECISO MUDAR O CELULAR DA SEG"
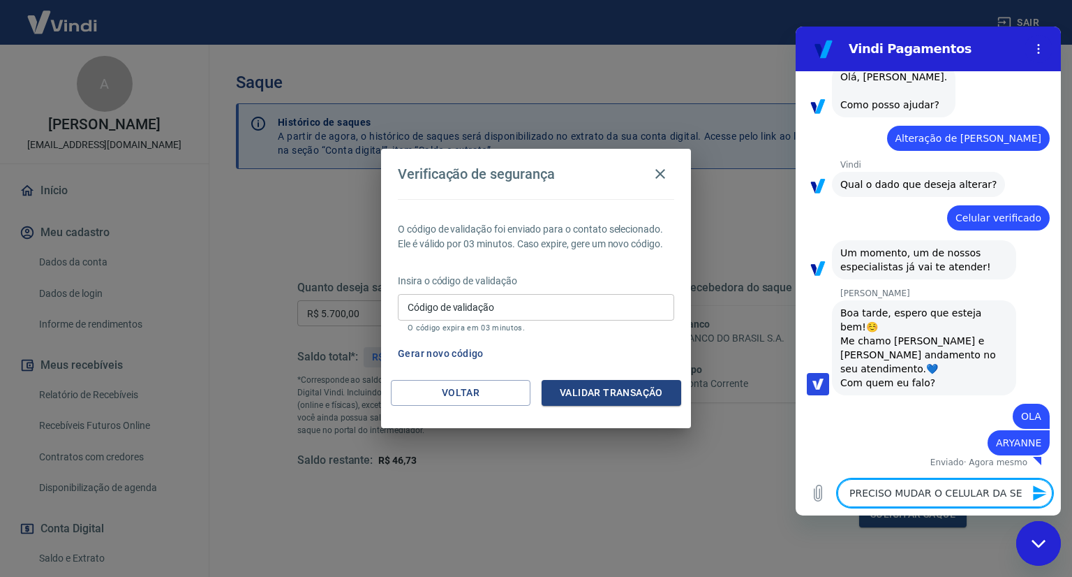
type textarea "x"
type textarea "PRECISO MUDAR O CELULAR DA SEGU"
type textarea "x"
type textarea "PRECISO MUDAR O CELULAR DA SEGUN"
type textarea "x"
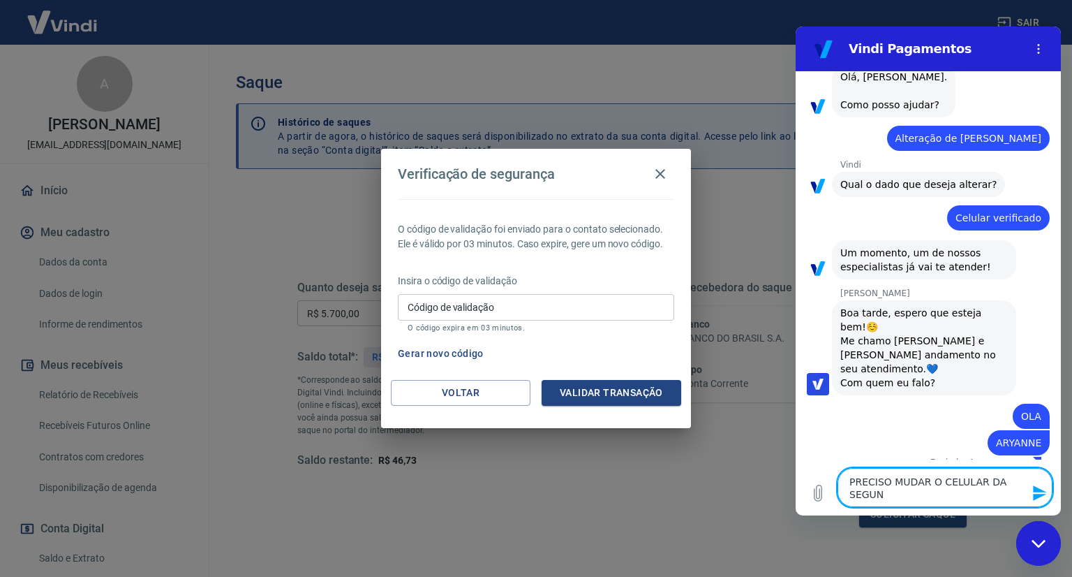
type textarea "PRECISO MUDAR O CELULAR DA SEGUND"
type textarea "x"
type textarea "PRECISO MUDAR O CELULAR DA SEGUNDA"
type textarea "x"
type textarea "PRECISO MUDAR O CELULAR DA SEGUNDA"
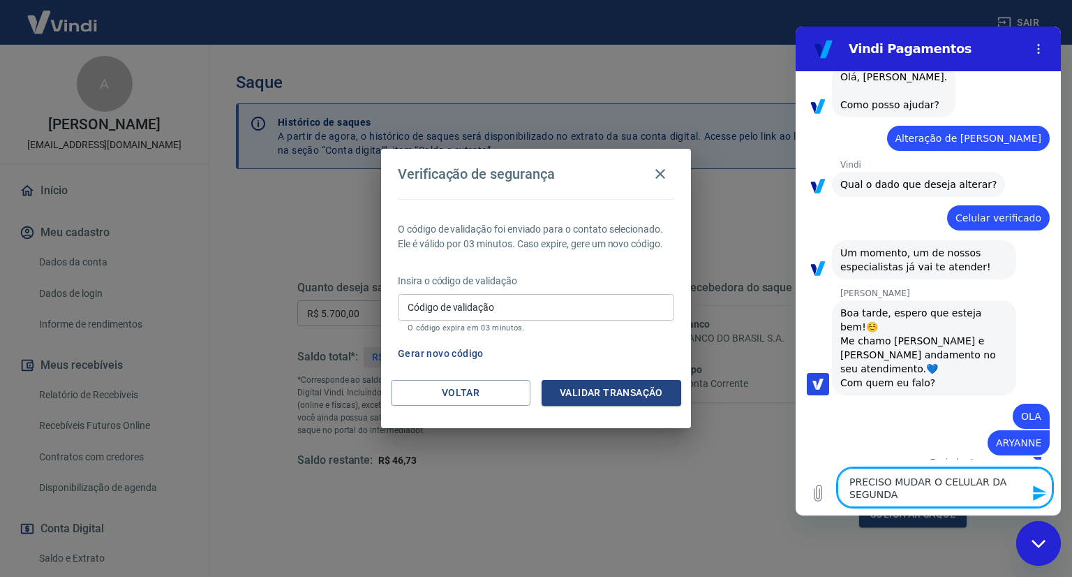
type textarea "x"
type textarea "PRECISO MUDAR O CELULAR DA SEGUNDA V"
type textarea "x"
type textarea "PRECISO MUDAR O CELULAR DA SEGUNDA VE"
type textarea "x"
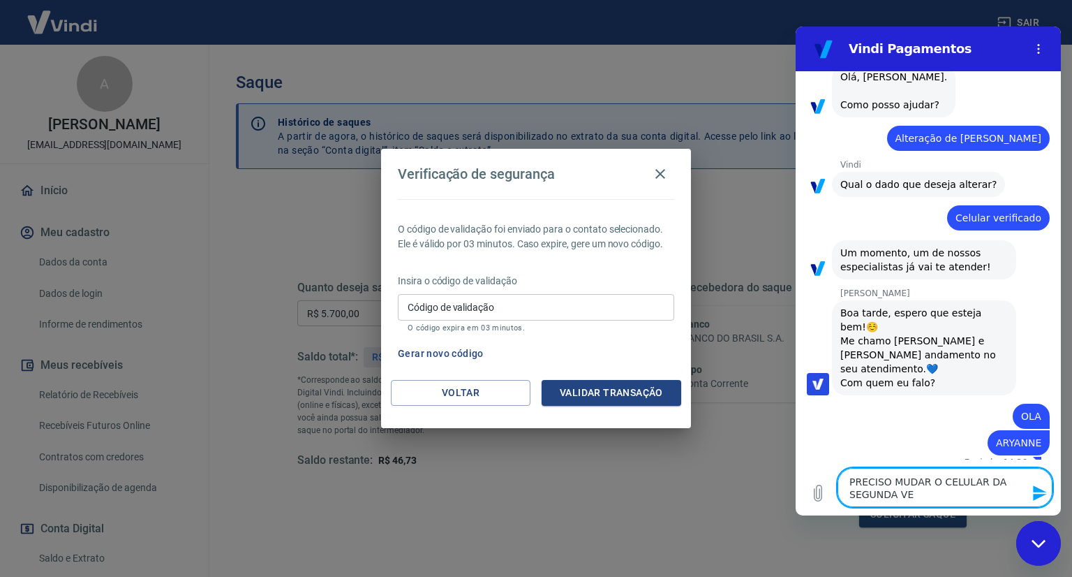
type textarea "PRECISO MUDAR O CELULAR DA SEGUNDA VER"
type textarea "x"
type textarea "PRECISO MUDAR O CELULAR DA SEGUNDA VERI"
type textarea "x"
type textarea "PRECISO MUDAR O CELULAR DA SEGUNDA VERIF"
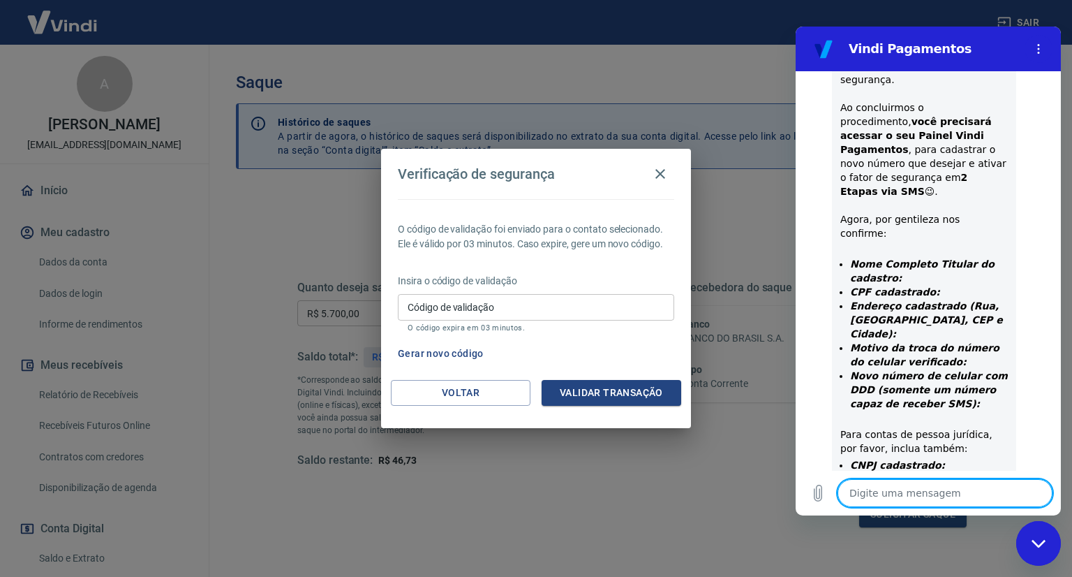
scroll to position [651, 0]
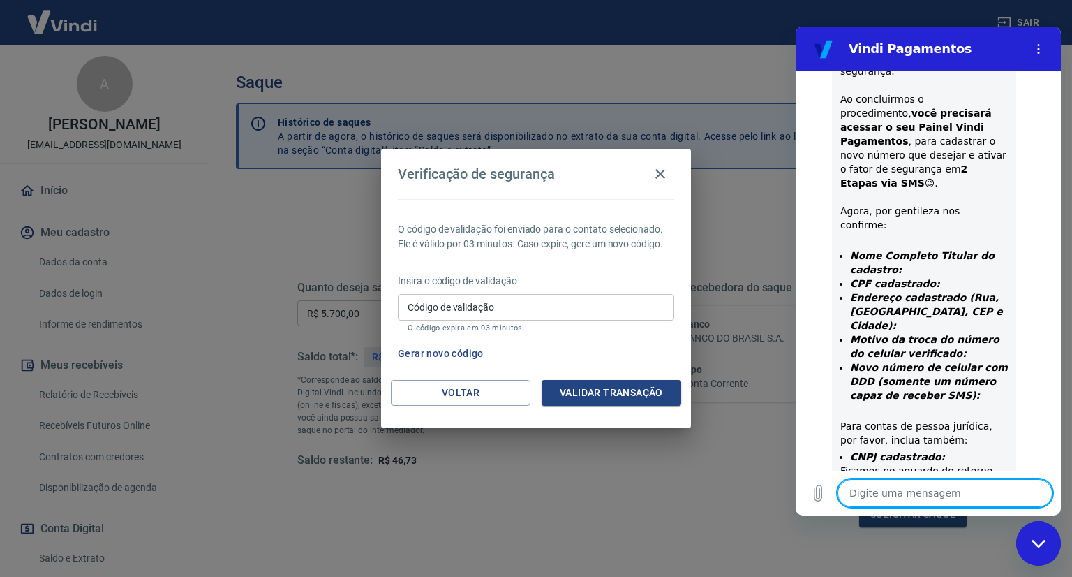
click at [912, 492] on textarea at bounding box center [945, 493] width 215 height 28
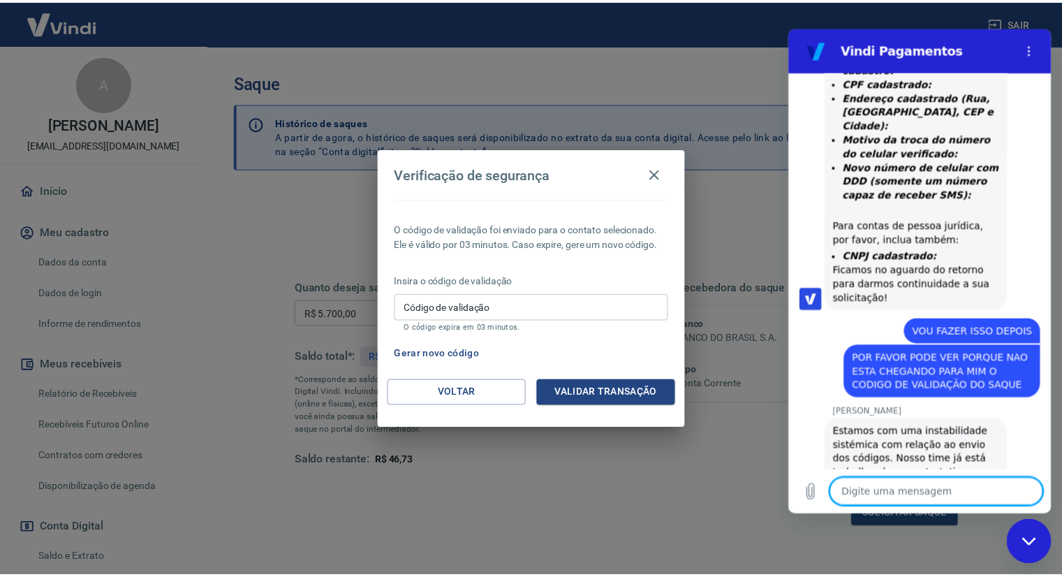
scroll to position [854, 0]
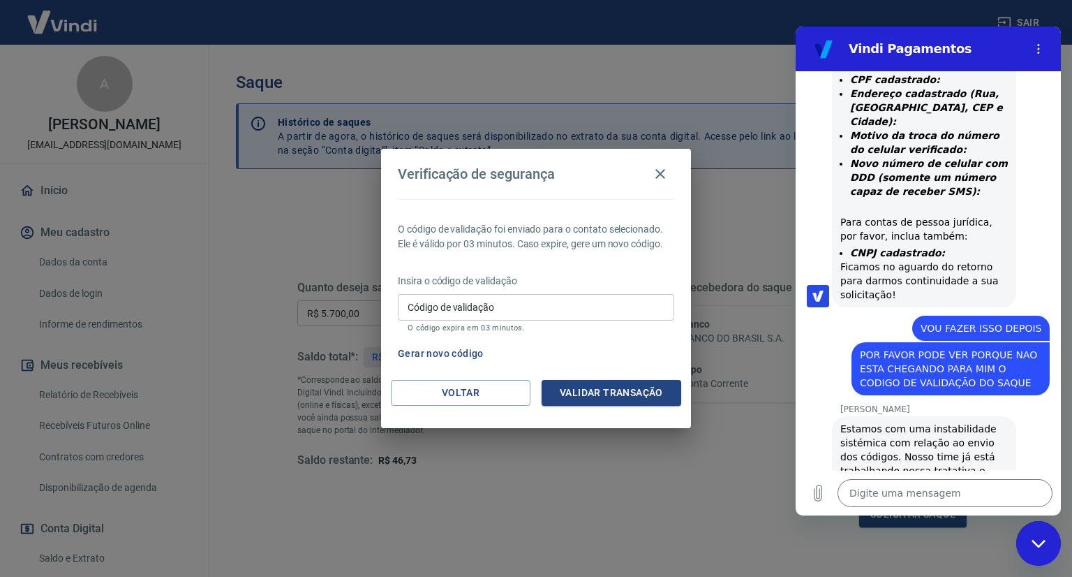
click at [780, 464] on div "Verificação de segurança O código de validação foi enviado para o contato selec…" at bounding box center [536, 288] width 1072 height 577
click at [773, 464] on div "Verificação de segurança O código de validação foi enviado para o contato selec…" at bounding box center [536, 288] width 1072 height 577
drag, startPoint x: 1057, startPoint y: 549, endPoint x: 1050, endPoint y: 548, distance: 7.1
click at [1056, 549] on div "Fechar janela de mensagens" at bounding box center [1039, 543] width 42 height 42
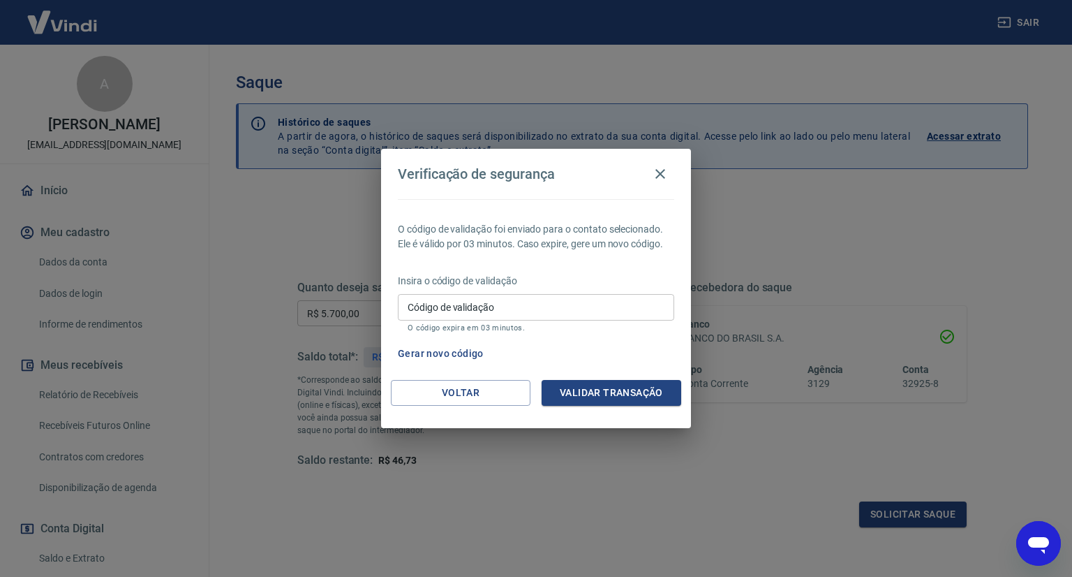
drag, startPoint x: 719, startPoint y: 503, endPoint x: 599, endPoint y: 459, distance: 128.1
click at [718, 501] on div "Verificação de segurança O código de validação foi enviado para o contato selec…" at bounding box center [536, 288] width 1072 height 577
click at [657, 175] on icon "button" at bounding box center [660, 173] width 17 height 17
